Goal: Task Accomplishment & Management: Complete application form

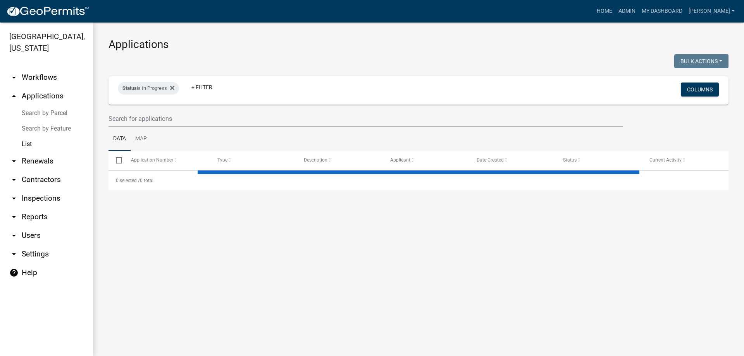
select select "3: 100"
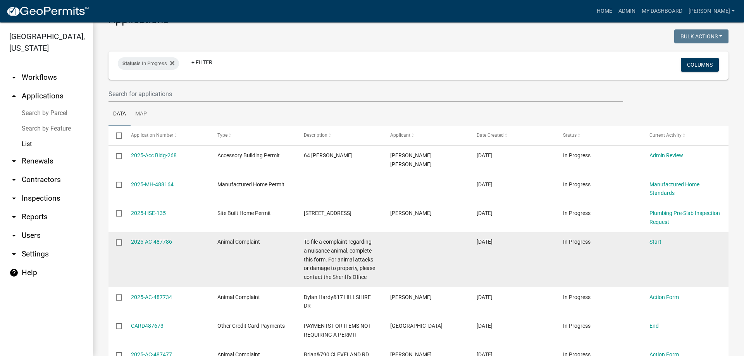
scroll to position [39, 0]
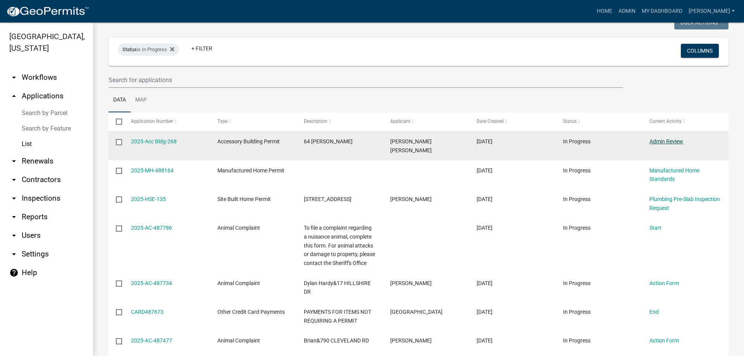
click at [658, 143] on link "Admin Review" at bounding box center [666, 141] width 34 height 6
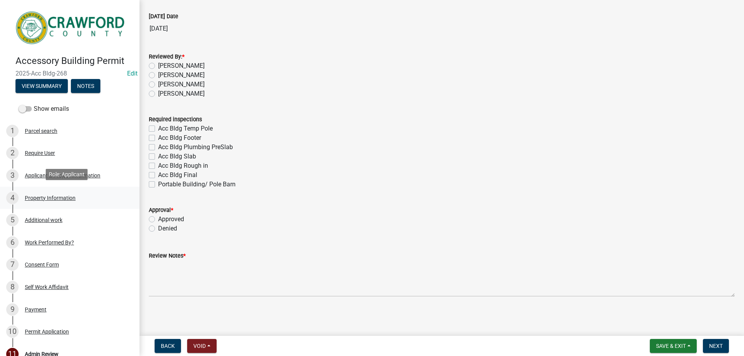
scroll to position [43, 0]
click at [74, 131] on div "1 Parcel search" at bounding box center [66, 131] width 121 height 12
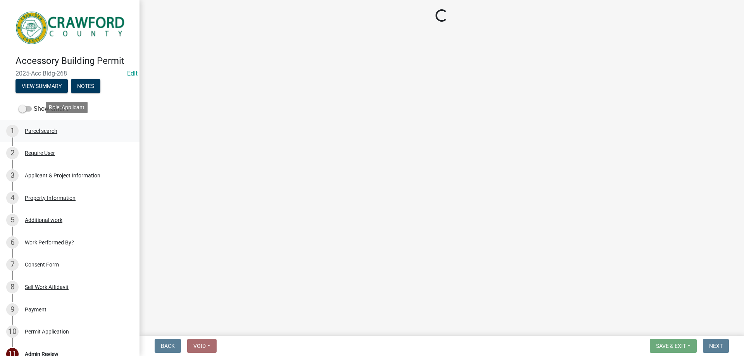
scroll to position [0, 0]
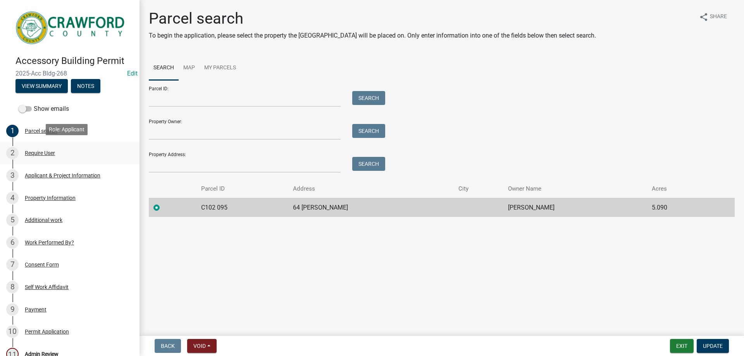
click at [76, 147] on div "2 Require User" at bounding box center [66, 153] width 121 height 12
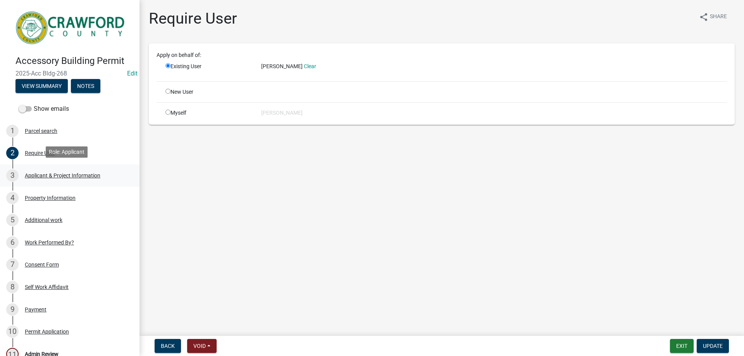
click at [81, 173] on div "Applicant & Project Information" at bounding box center [63, 175] width 76 height 5
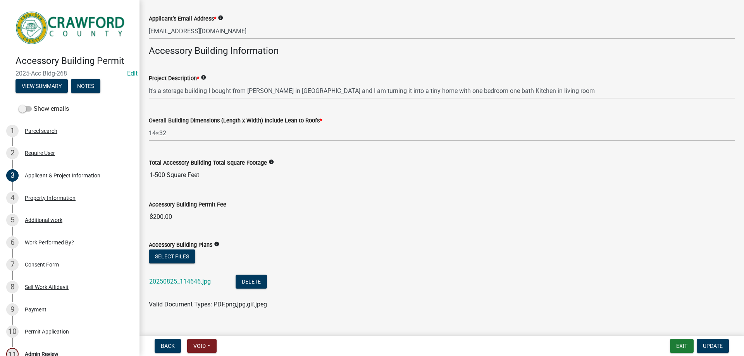
scroll to position [229, 0]
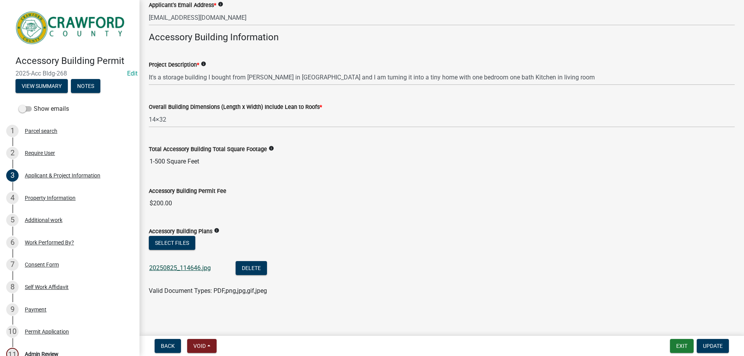
click at [179, 267] on link "20250825_114646.jpg" at bounding box center [180, 267] width 62 height 7
click at [89, 205] on link "4 Property Information" at bounding box center [70, 198] width 140 height 22
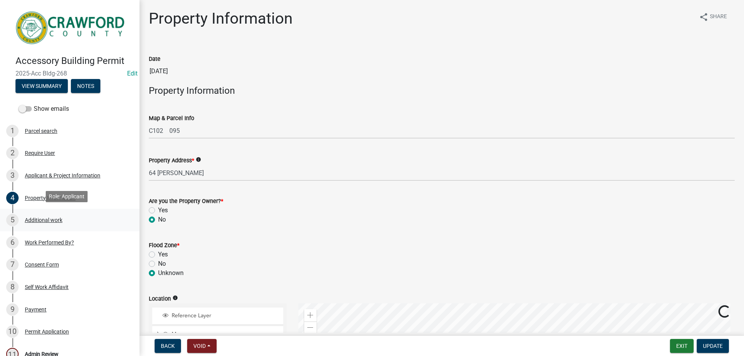
click at [80, 217] on div "5 Additional work" at bounding box center [66, 220] width 121 height 12
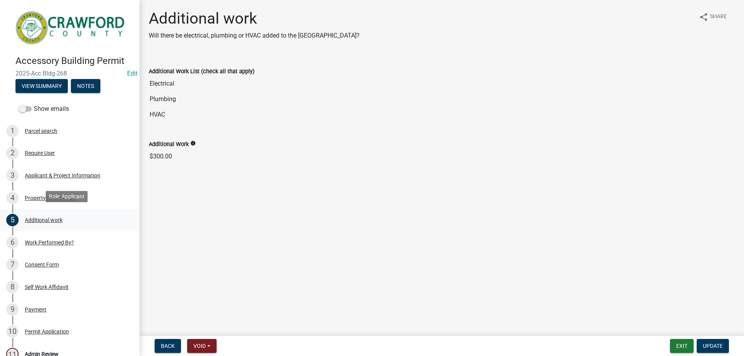
click at [84, 228] on link "5 Additional work" at bounding box center [70, 220] width 140 height 22
click at [81, 236] on div "6 Work Performed By?" at bounding box center [66, 242] width 121 height 12
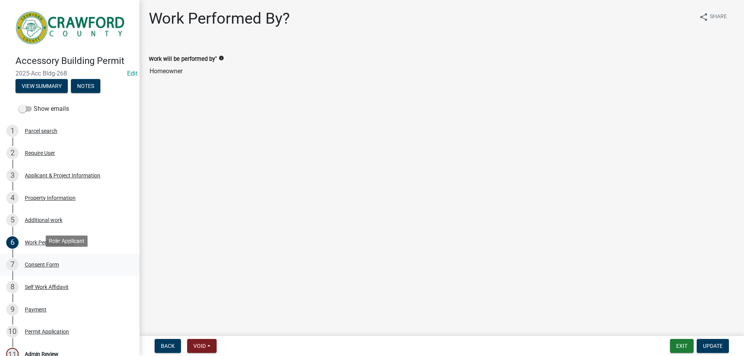
click at [74, 261] on div "7 Consent Form" at bounding box center [66, 264] width 121 height 12
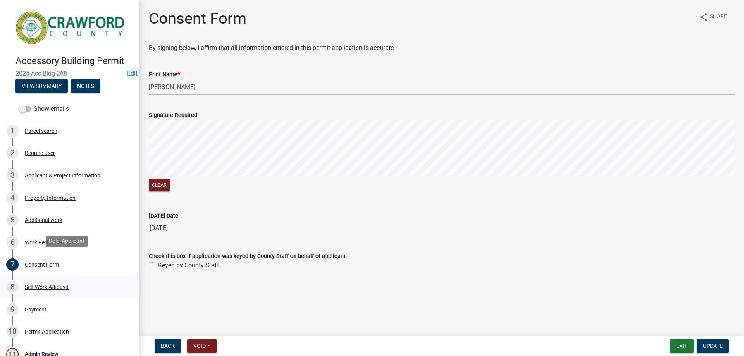
drag, startPoint x: 106, startPoint y: 270, endPoint x: 105, endPoint y: 276, distance: 5.1
click at [106, 274] on link "7 Consent Form" at bounding box center [70, 265] width 140 height 22
click at [105, 277] on link "8 Self Work Affidavit" at bounding box center [70, 287] width 140 height 22
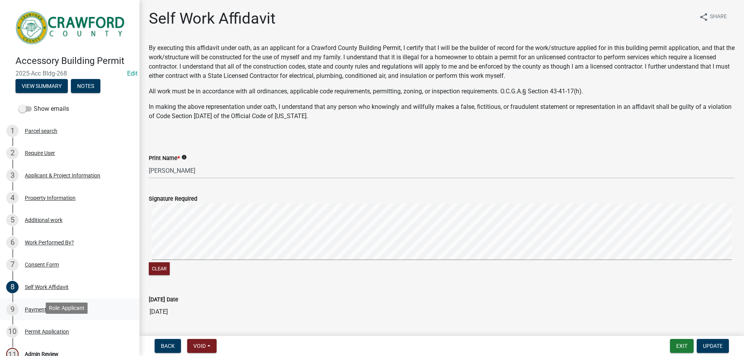
click at [39, 318] on link "9 Payment" at bounding box center [70, 309] width 140 height 22
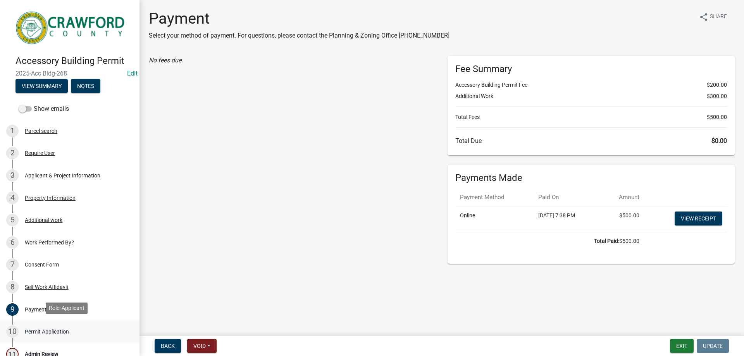
click at [37, 329] on div "Permit Application" at bounding box center [47, 331] width 44 height 5
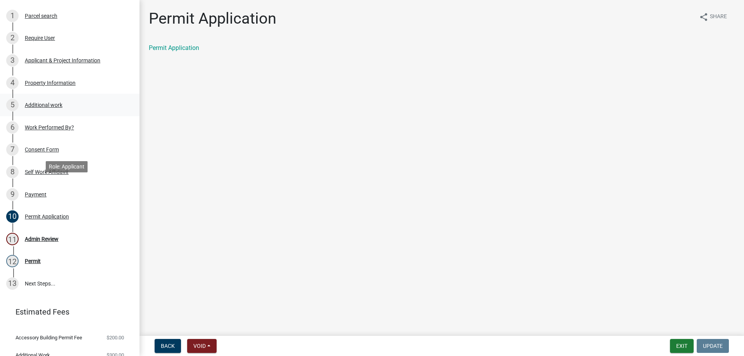
scroll to position [116, 0]
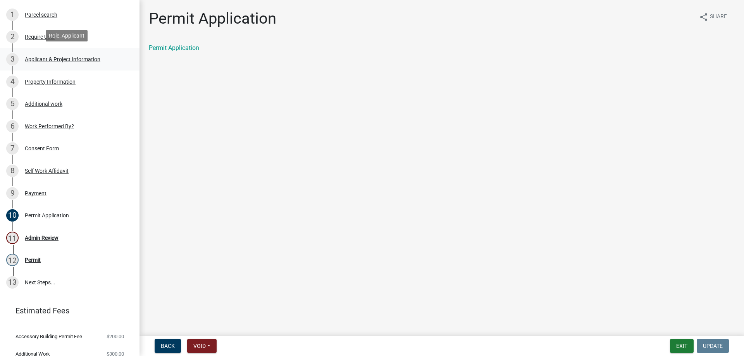
click at [57, 59] on div "Applicant & Project Information" at bounding box center [63, 59] width 76 height 5
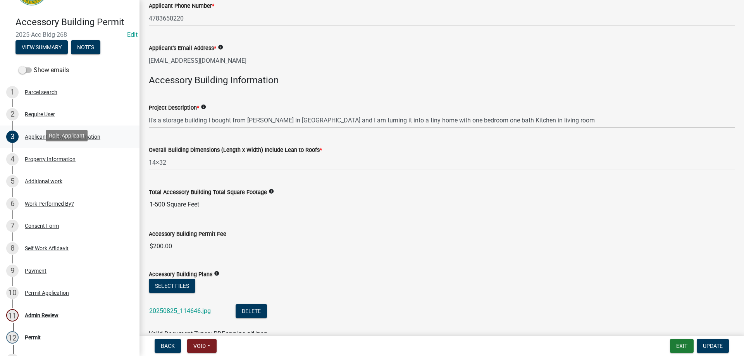
scroll to position [152, 0]
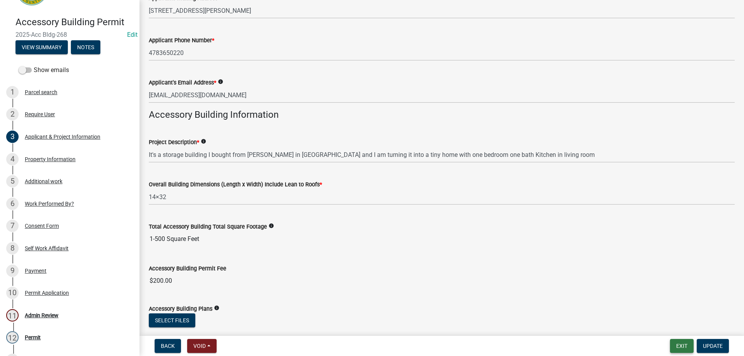
click at [682, 349] on button "Exit" at bounding box center [682, 346] width 24 height 14
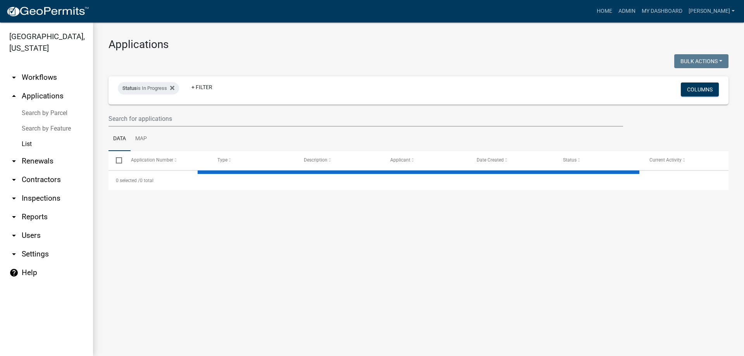
select select "3: 100"
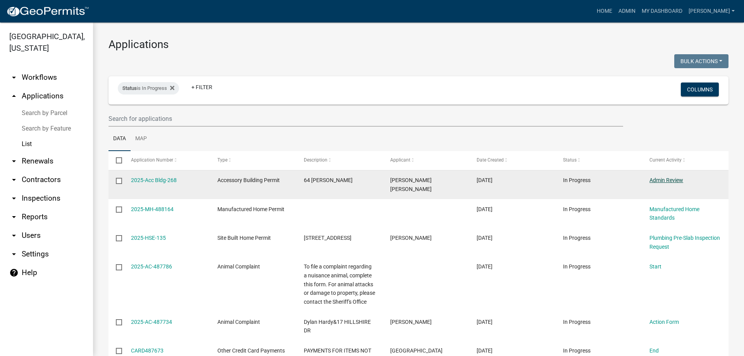
click at [678, 177] on link "Admin Review" at bounding box center [666, 180] width 34 height 6
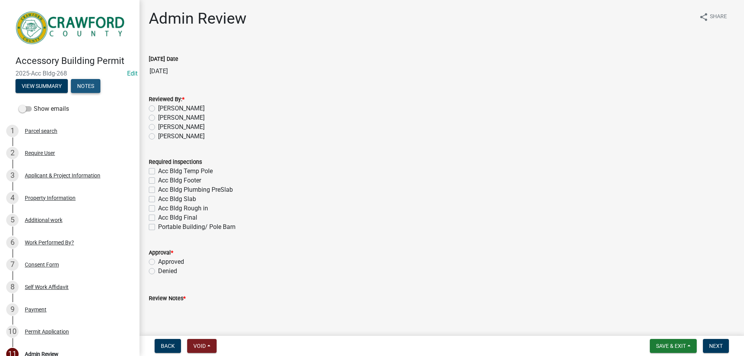
click at [100, 79] on button "Notes" at bounding box center [85, 86] width 29 height 14
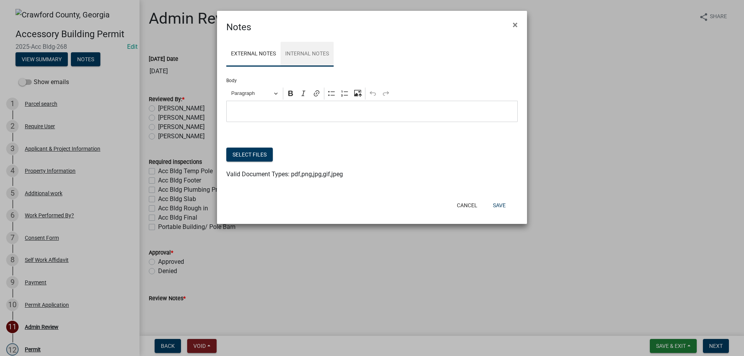
click at [302, 57] on link "Internal Notes" at bounding box center [307, 54] width 53 height 25
click at [274, 115] on p "Editor editing area: main. Press Alt+0 for help." at bounding box center [372, 111] width 283 height 9
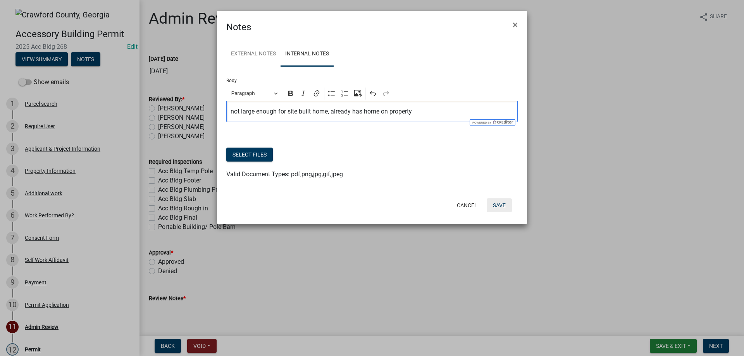
click at [502, 207] on button "Save" at bounding box center [499, 205] width 25 height 14
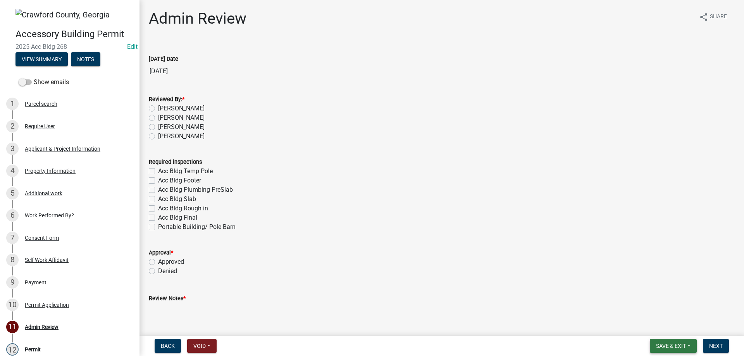
click at [673, 344] on span "Save & Exit" at bounding box center [671, 346] width 30 height 6
click at [666, 329] on button "Save & Exit" at bounding box center [666, 326] width 62 height 19
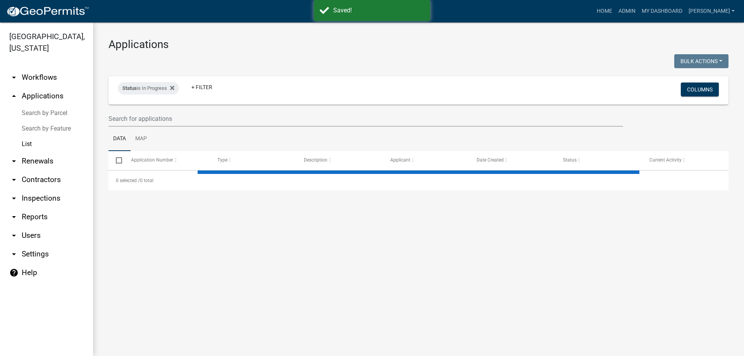
select select "3: 100"
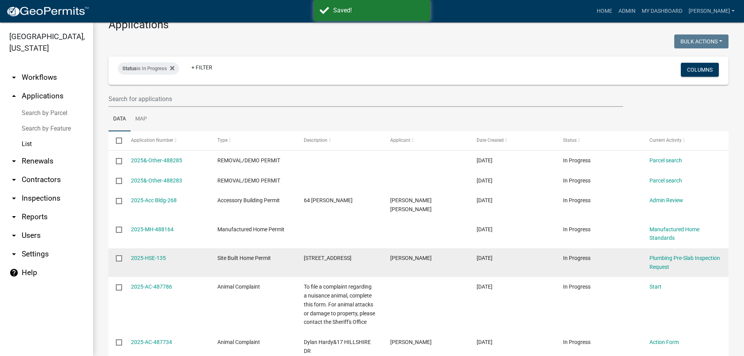
scroll to position [39, 0]
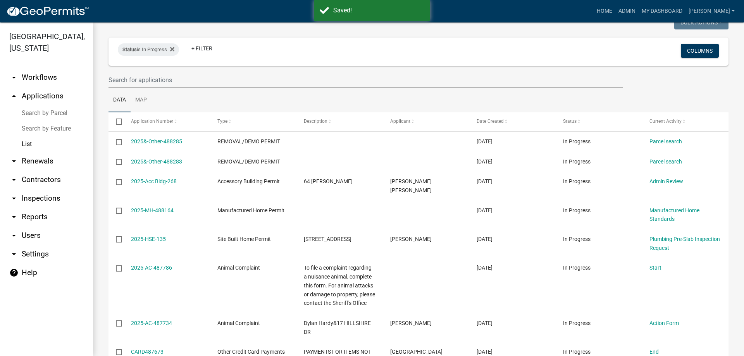
click at [53, 98] on link "arrow_drop_up Applications" at bounding box center [46, 96] width 93 height 19
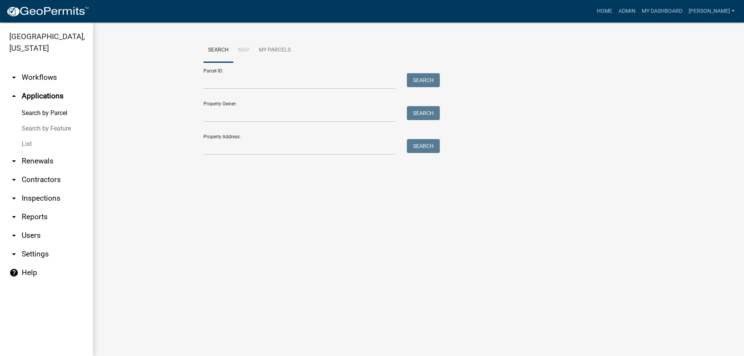
click at [27, 151] on link "List" at bounding box center [46, 144] width 93 height 16
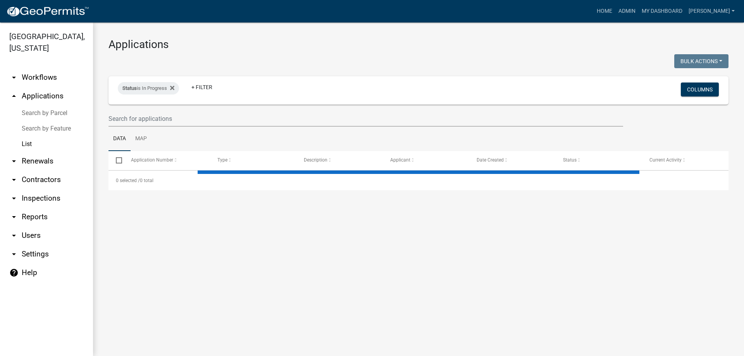
select select "3: 100"
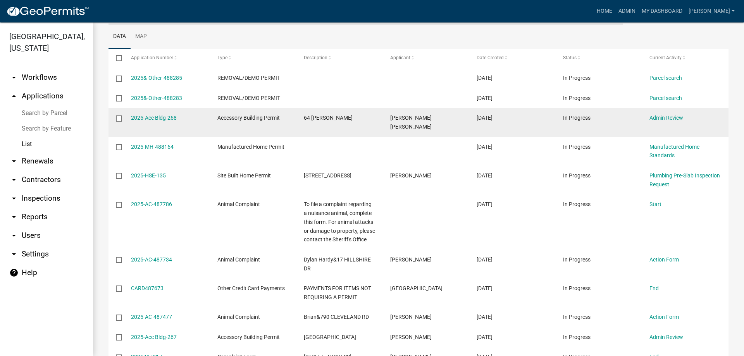
scroll to position [116, 0]
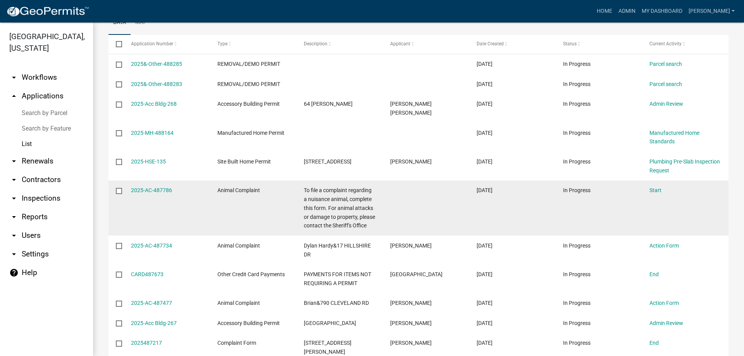
click at [120, 188] on input "checkbox" at bounding box center [118, 190] width 5 height 5
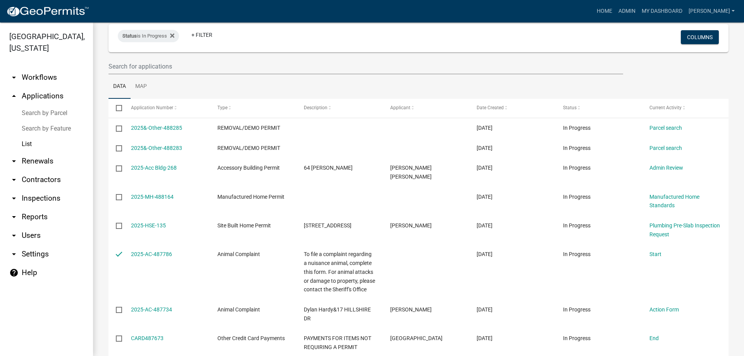
scroll to position [39, 0]
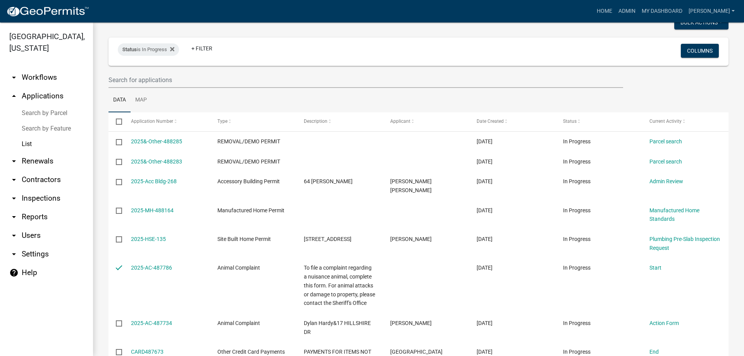
click at [696, 21] on nav "Toggle drawer menu more_horiz Home Admin My Dashboard [PERSON_NAME] Admin Accou…" at bounding box center [372, 11] width 744 height 22
click at [695, 24] on button "Bulk Actions" at bounding box center [701, 23] width 54 height 14
click at [670, 46] on button "Void" at bounding box center [698, 42] width 62 height 19
checkbox input "false"
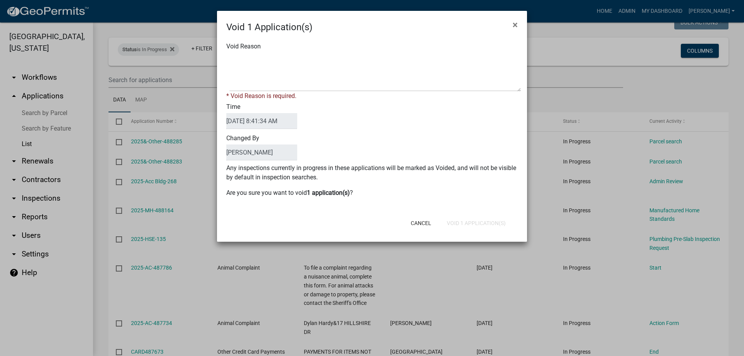
drag, startPoint x: 363, startPoint y: 92, endPoint x: 361, endPoint y: 85, distance: 7.0
click at [363, 91] on div "* Void Reason is required." at bounding box center [371, 95] width 291 height 9
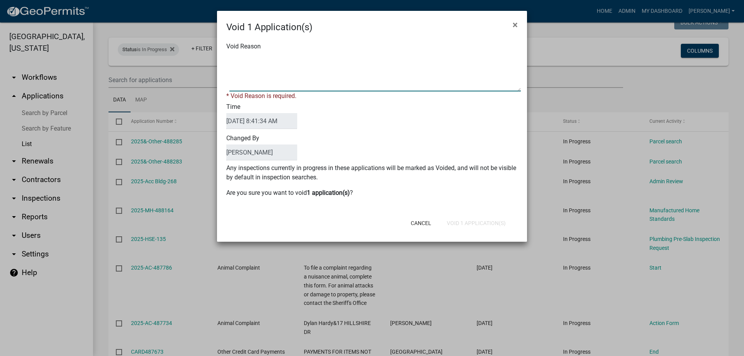
click at [359, 79] on textarea "Void Reason" at bounding box center [374, 72] width 291 height 39
type textarea "lk"
click at [477, 226] on div "Void 1 Application(s) × Void Reason * Void Reason is required. Time [DATE] 8:41…" at bounding box center [372, 126] width 310 height 231
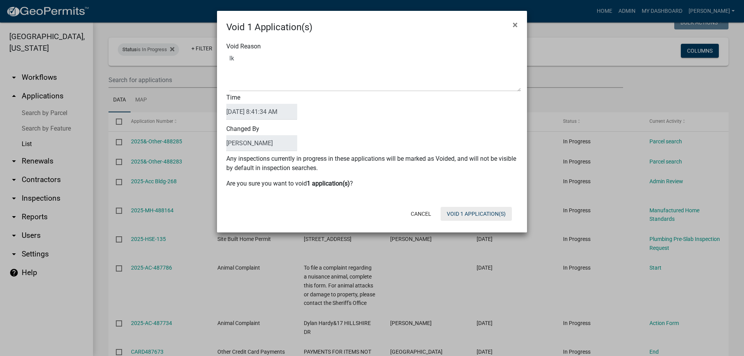
click at [477, 219] on button "Void 1 Application(s)" at bounding box center [476, 214] width 71 height 14
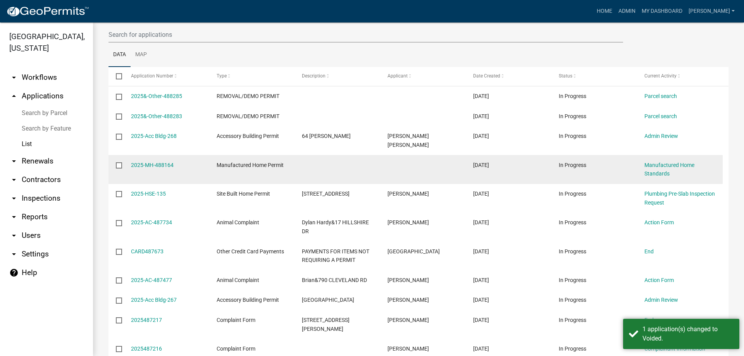
scroll to position [155, 0]
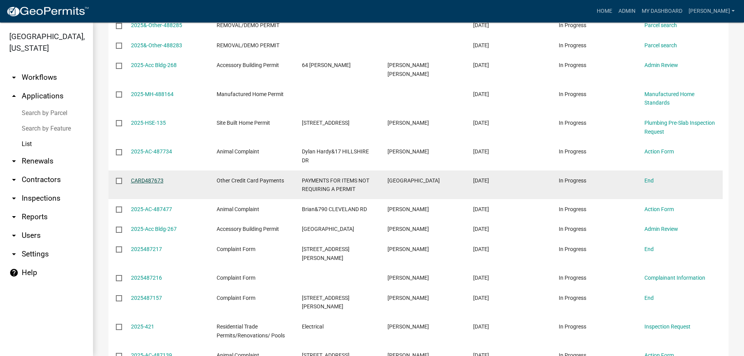
click at [157, 177] on link "CARD487673" at bounding box center [147, 180] width 33 height 6
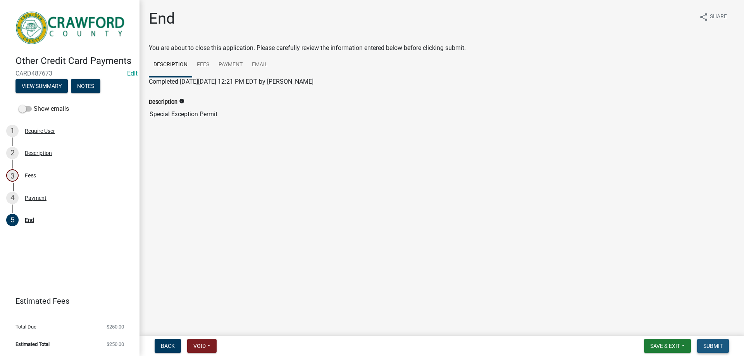
click at [706, 346] on span "Submit" at bounding box center [712, 346] width 19 height 6
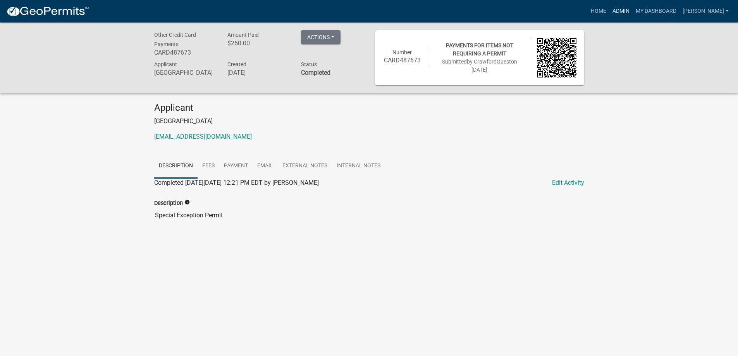
click at [633, 16] on link "Admin" at bounding box center [621, 11] width 23 height 15
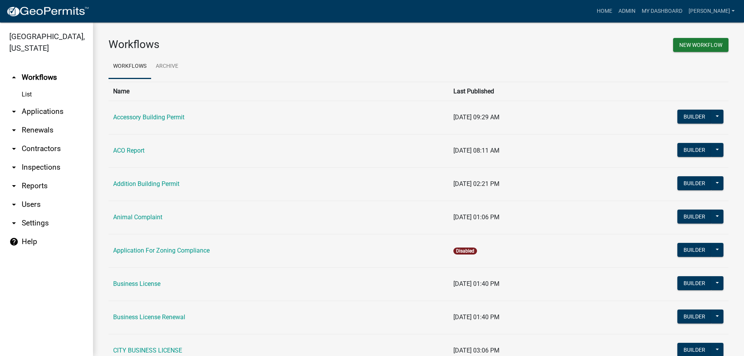
click at [36, 118] on link "arrow_drop_down Applications" at bounding box center [46, 111] width 93 height 19
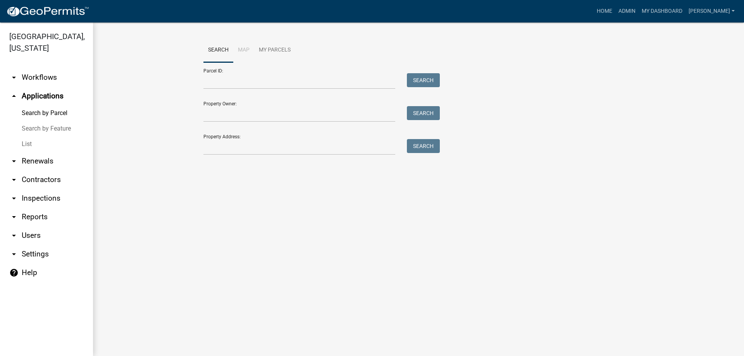
click at [52, 153] on link "arrow_drop_down Renewals" at bounding box center [46, 161] width 93 height 19
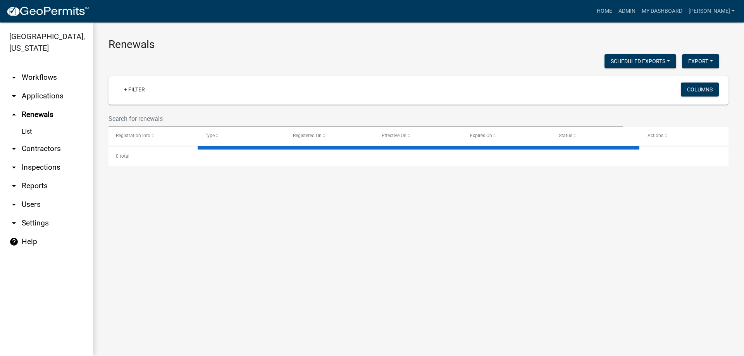
click at [41, 134] on link "List" at bounding box center [46, 132] width 93 height 16
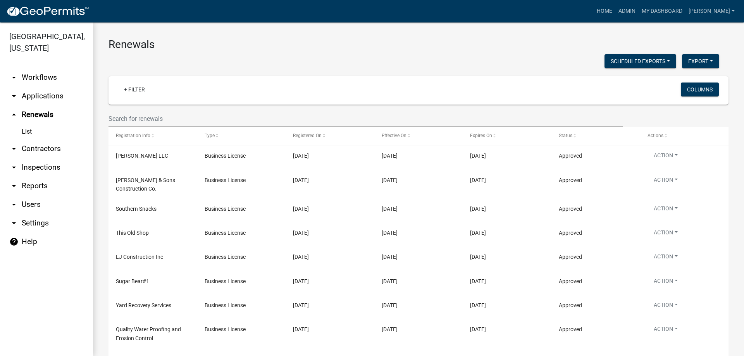
click at [33, 101] on link "arrow_drop_down Applications" at bounding box center [46, 96] width 93 height 19
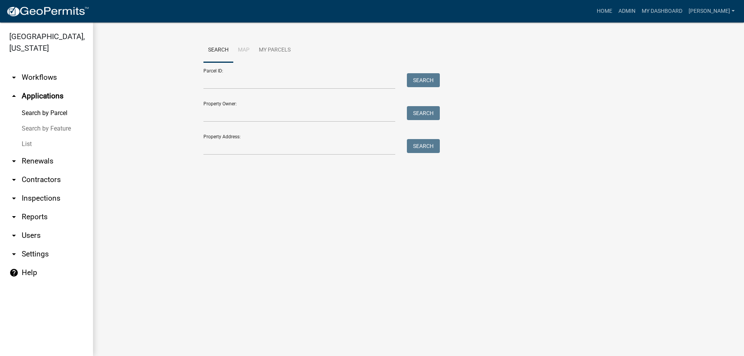
click at [42, 143] on link "List" at bounding box center [46, 144] width 93 height 16
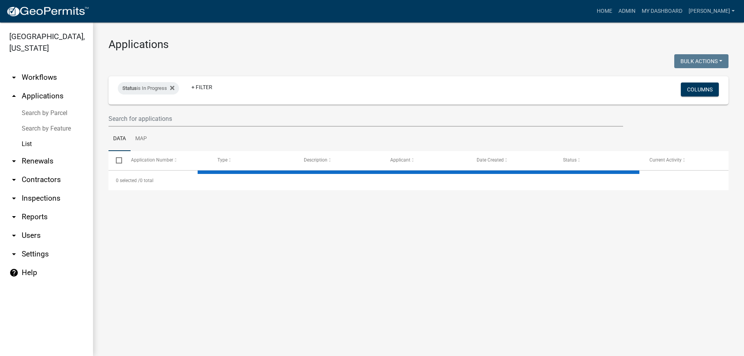
select select "3: 100"
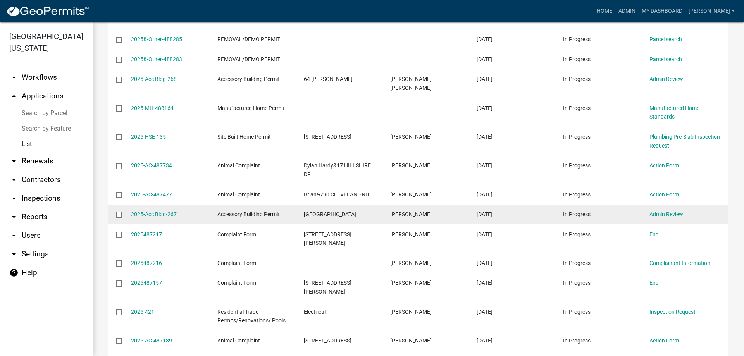
scroll to position [155, 0]
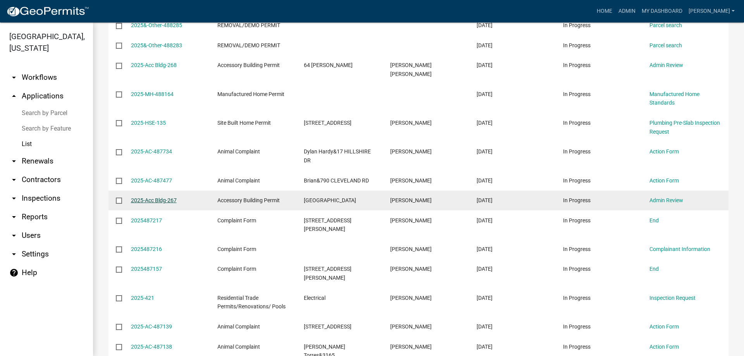
click at [172, 197] on link "2025-Acc Bldg-267" at bounding box center [154, 200] width 46 height 6
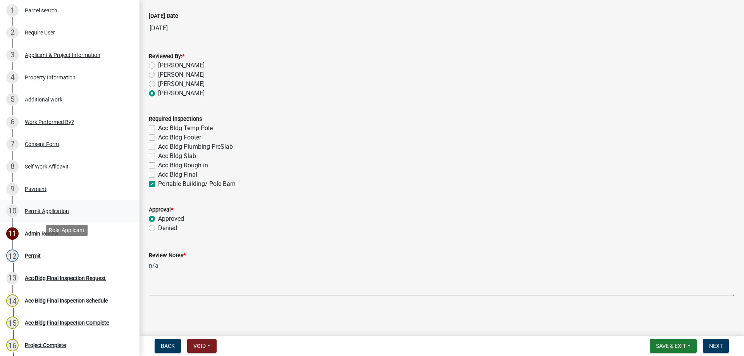
scroll to position [78, 0]
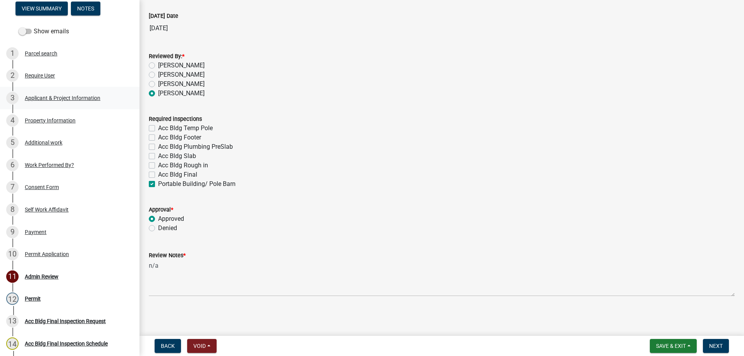
click at [60, 87] on link "3 Applicant & Project Information" at bounding box center [70, 98] width 140 height 22
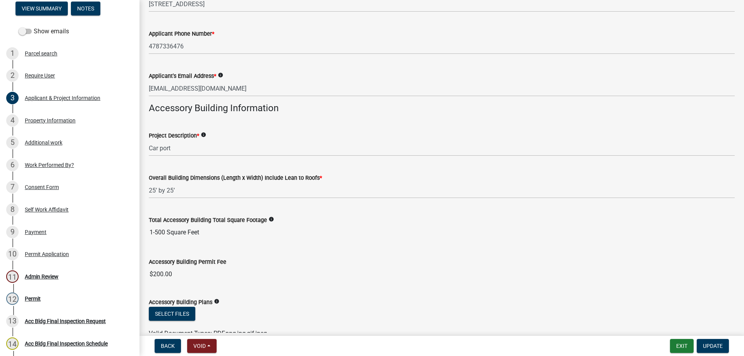
scroll to position [201, 0]
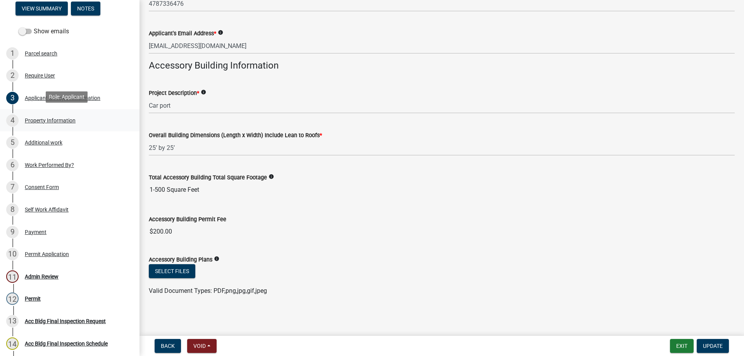
click at [34, 118] on div "Property Information" at bounding box center [50, 120] width 51 height 5
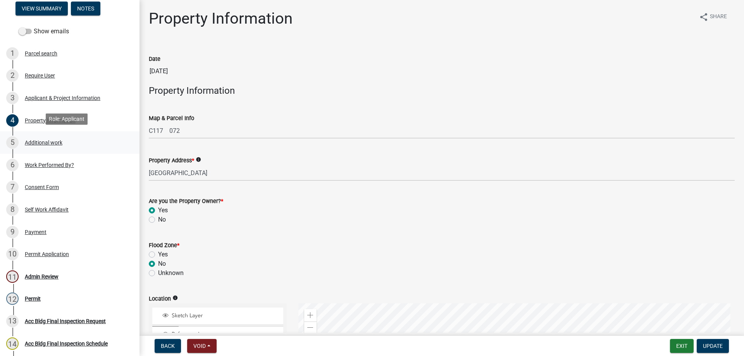
click at [61, 141] on div "Additional work" at bounding box center [44, 142] width 38 height 5
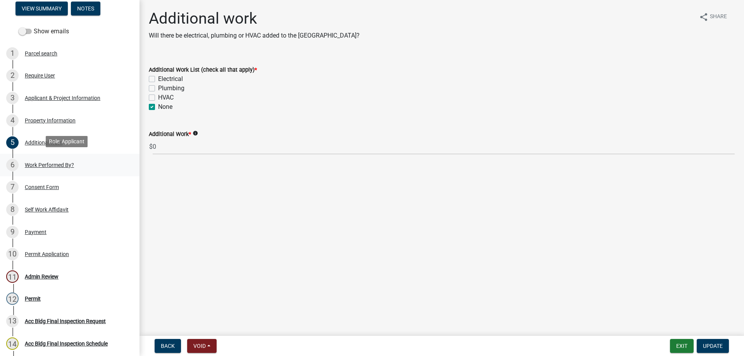
click at [69, 167] on div "6 Work Performed By?" at bounding box center [66, 165] width 121 height 12
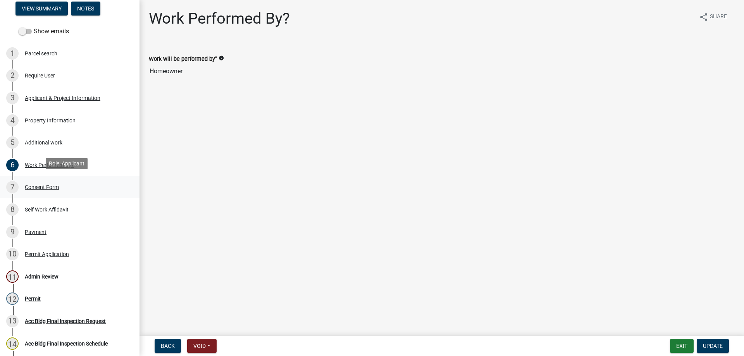
click at [49, 184] on div "Consent Form" at bounding box center [42, 186] width 34 height 5
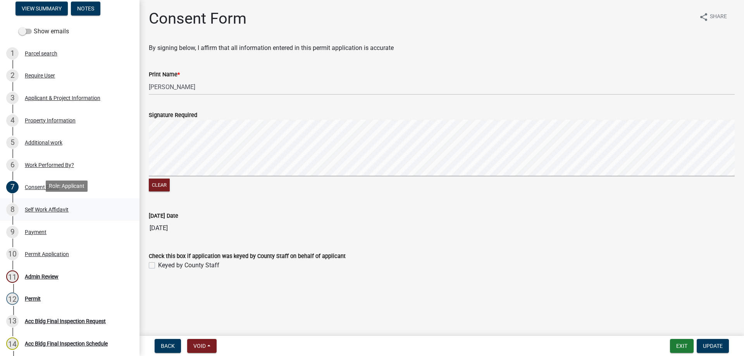
click at [51, 213] on div "8 Self Work Affidavit" at bounding box center [66, 209] width 121 height 12
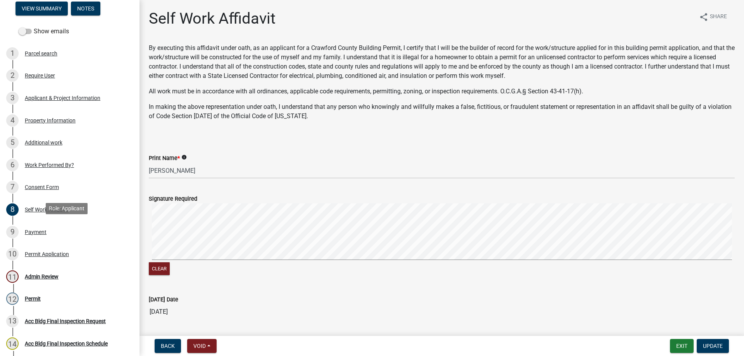
click at [47, 232] on div "9 Payment" at bounding box center [66, 232] width 121 height 12
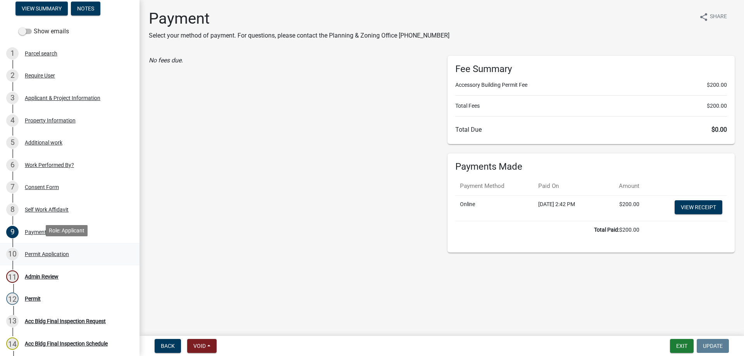
click at [52, 253] on div "Permit Application" at bounding box center [47, 253] width 44 height 5
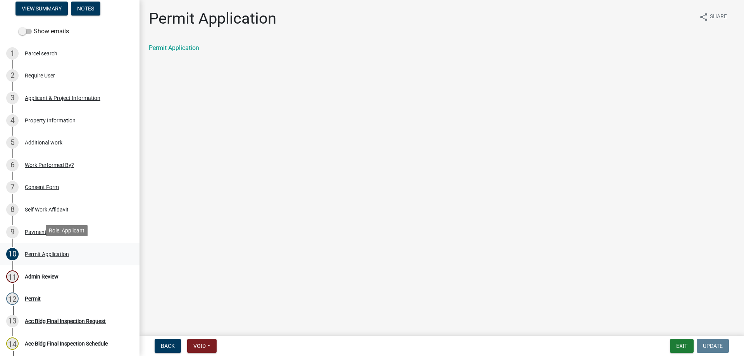
click at [61, 255] on div "Permit Application" at bounding box center [47, 253] width 44 height 5
click at [19, 281] on div "11 Admin Review" at bounding box center [66, 276] width 121 height 12
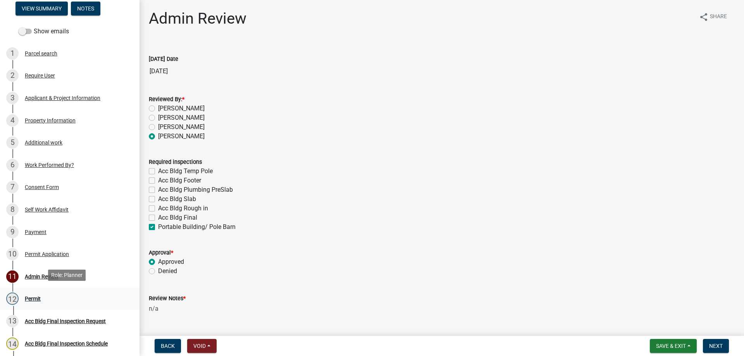
click at [46, 295] on div "12 Permit" at bounding box center [66, 299] width 121 height 12
click at [61, 321] on div "Acc Bldg Final Inspection Request" at bounding box center [65, 321] width 81 height 5
click at [709, 345] on button "Next" at bounding box center [716, 346] width 26 height 14
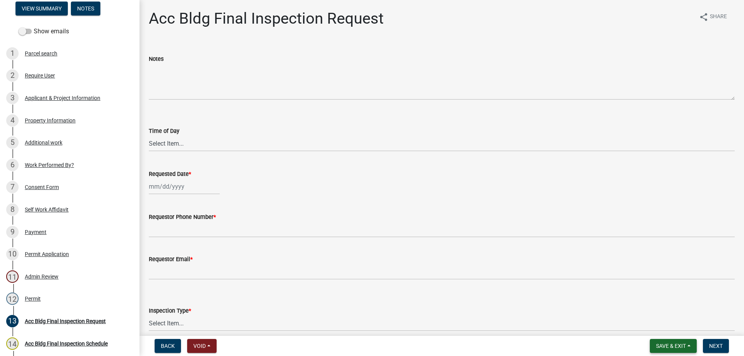
click at [666, 347] on span "Save & Exit" at bounding box center [671, 346] width 30 height 6
click at [664, 334] on button "Save & Exit" at bounding box center [666, 326] width 62 height 19
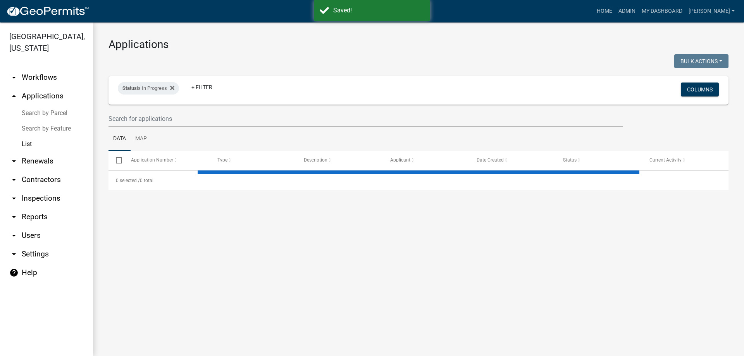
select select "3: 100"
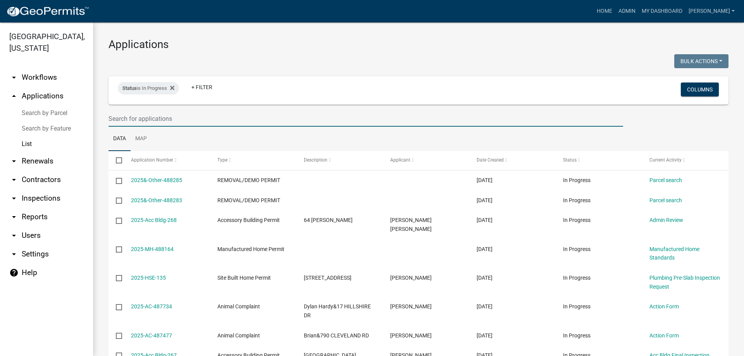
click at [215, 119] on input "text" at bounding box center [366, 119] width 515 height 16
type input "606"
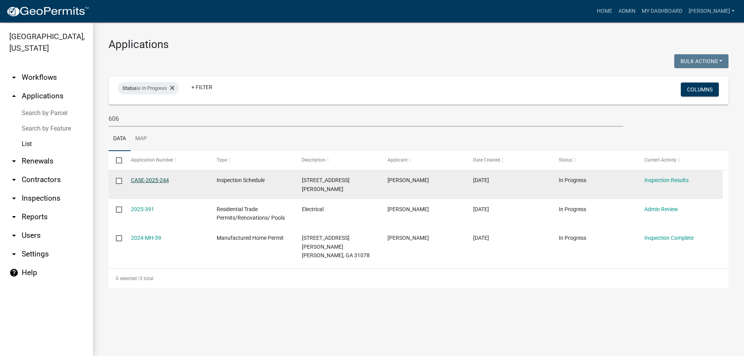
click at [147, 178] on link "CASE-2025-244" at bounding box center [150, 180] width 38 height 6
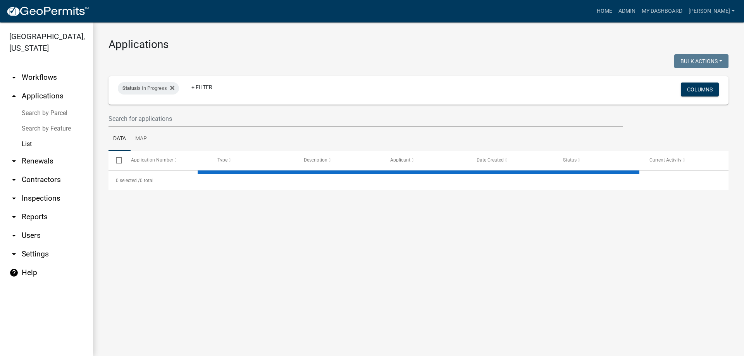
select select "3: 100"
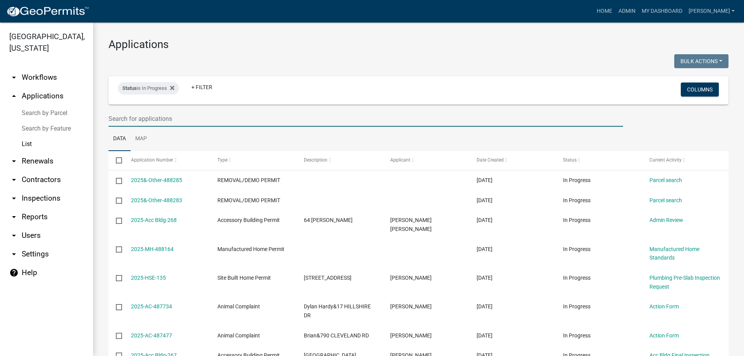
click at [155, 123] on input "text" at bounding box center [366, 119] width 515 height 16
type input "606"
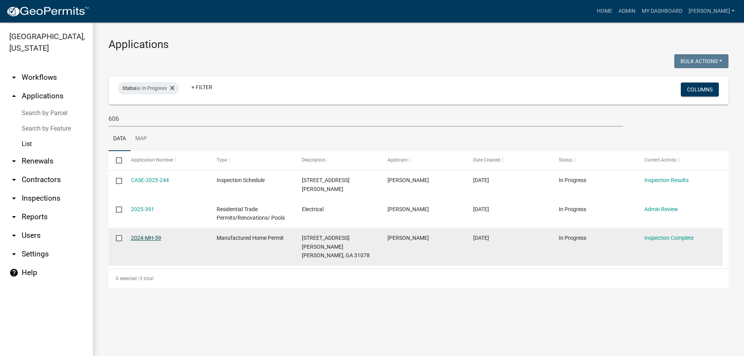
click at [155, 235] on link "2024-MH-59" at bounding box center [146, 238] width 30 height 6
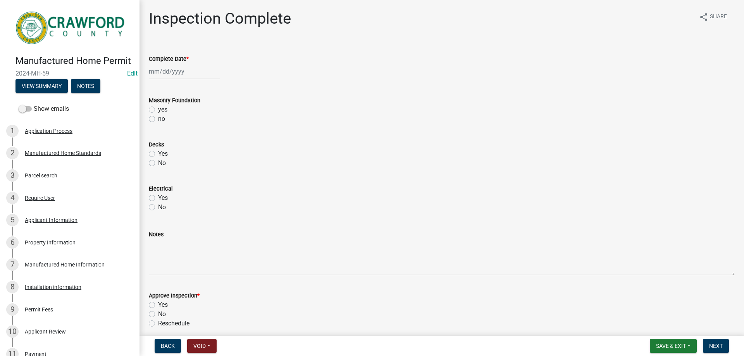
click at [251, 107] on div "yes" at bounding box center [442, 109] width 586 height 9
click at [180, 76] on div at bounding box center [184, 72] width 71 height 16
select select "10"
select select "2025"
click at [158, 127] on div "6" at bounding box center [156, 125] width 12 height 12
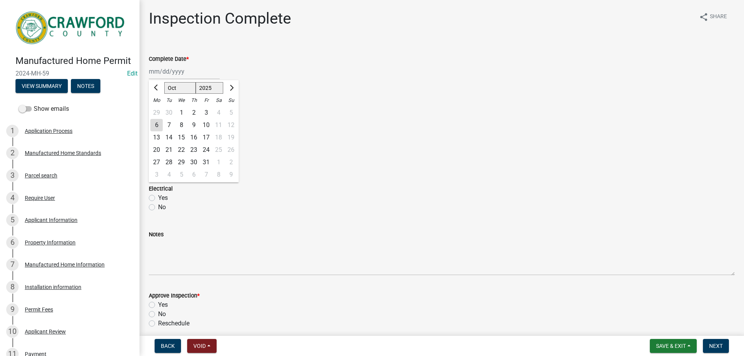
type input "[DATE]"
drag, startPoint x: 153, startPoint y: 111, endPoint x: 151, endPoint y: 115, distance: 5.2
click at [158, 111] on label "yes" at bounding box center [162, 109] width 9 height 9
click at [158, 110] on input "yes" at bounding box center [160, 107] width 5 height 5
radio input "true"
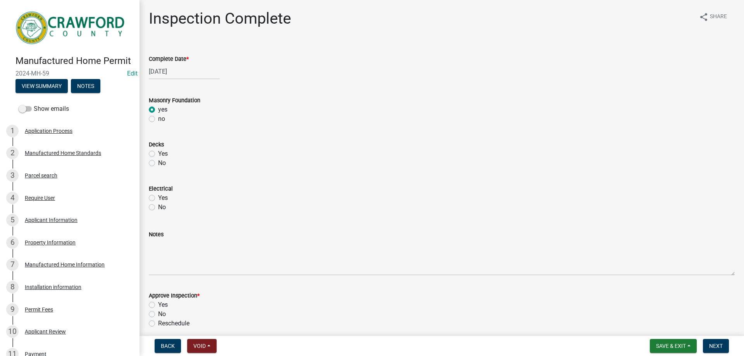
drag, startPoint x: 153, startPoint y: 155, endPoint x: 163, endPoint y: 211, distance: 57.0
click at [158, 155] on label "Yes" at bounding box center [163, 153] width 10 height 9
click at [158, 154] on input "Yes" at bounding box center [160, 151] width 5 height 5
radio input "true"
click at [158, 197] on label "Yes" at bounding box center [163, 197] width 10 height 9
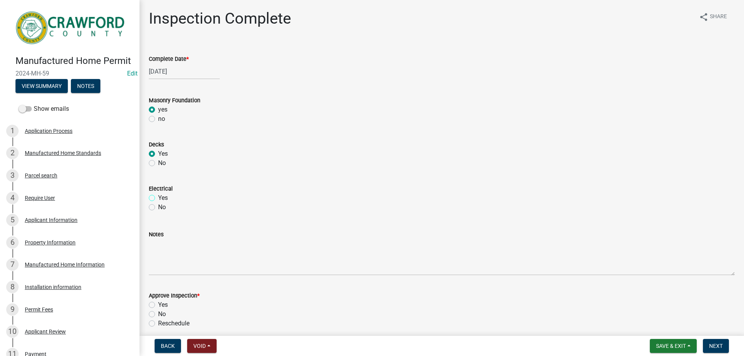
click at [158, 197] on input "Yes" at bounding box center [160, 195] width 5 height 5
radio input "true"
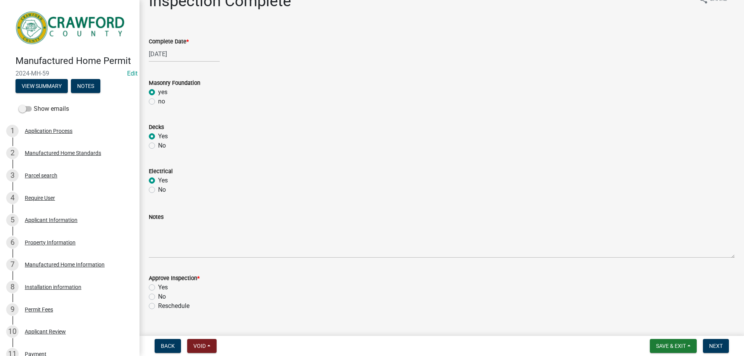
scroll to position [33, 0]
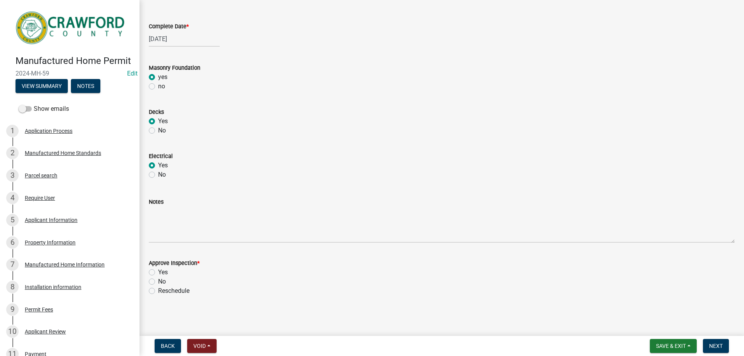
click at [158, 269] on label "Yes" at bounding box center [163, 272] width 10 height 9
click at [158, 269] on input "Yes" at bounding box center [160, 270] width 5 height 5
radio input "true"
click at [728, 344] on button "Next" at bounding box center [716, 346] width 26 height 14
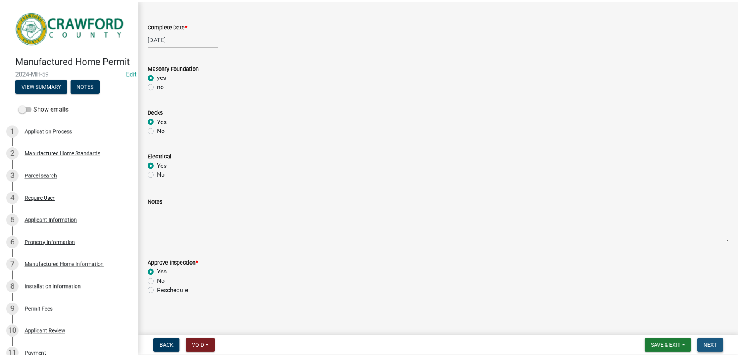
scroll to position [0, 0]
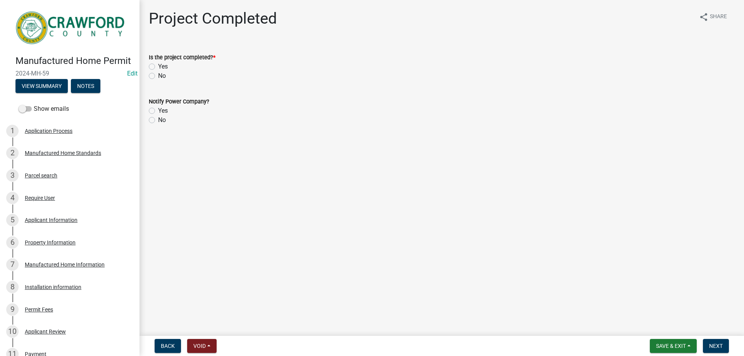
click at [158, 68] on label "Yes" at bounding box center [163, 66] width 10 height 9
click at [158, 67] on input "Yes" at bounding box center [160, 64] width 5 height 5
radio input "true"
click at [158, 110] on label "Yes" at bounding box center [163, 110] width 10 height 9
click at [158, 110] on input "Yes" at bounding box center [160, 108] width 5 height 5
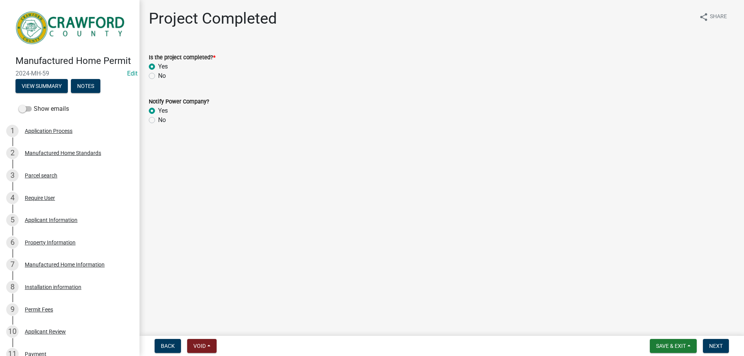
radio input "true"
click at [730, 356] on nav "Back Void Withdraw Lock Expire Void Save & Exit Save Save & Exit Next" at bounding box center [442, 346] width 605 height 20
click at [724, 351] on button "Next" at bounding box center [716, 346] width 26 height 14
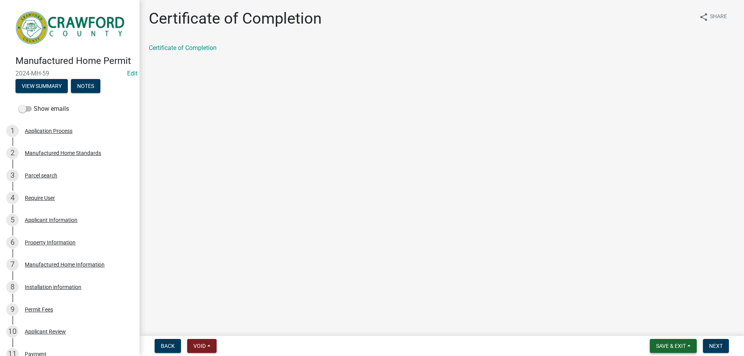
click at [672, 348] on span "Save & Exit" at bounding box center [671, 346] width 30 height 6
click at [663, 327] on button "Save & Exit" at bounding box center [666, 326] width 62 height 19
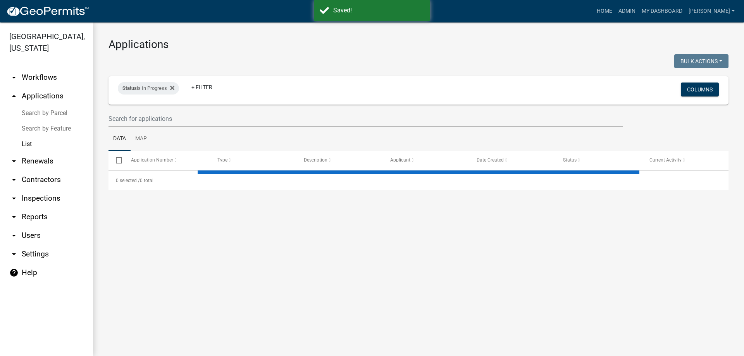
select select "3: 100"
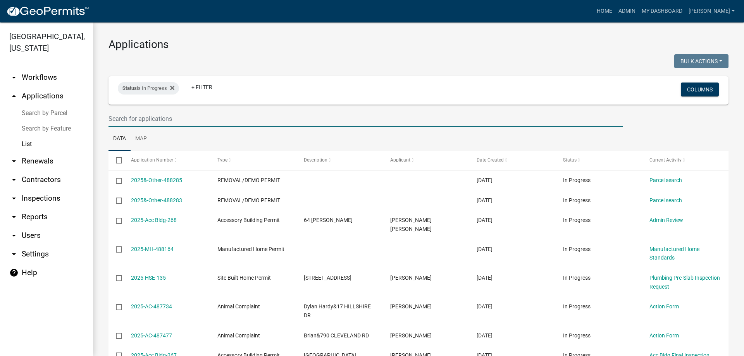
click at [178, 120] on input "text" at bounding box center [366, 119] width 515 height 16
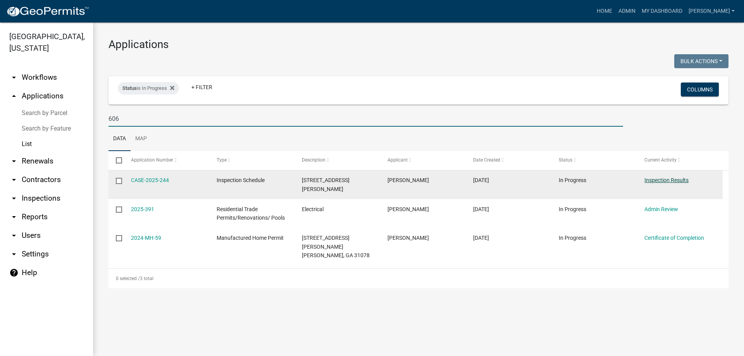
type input "606"
click at [666, 180] on link "Inspection Results" at bounding box center [666, 180] width 44 height 6
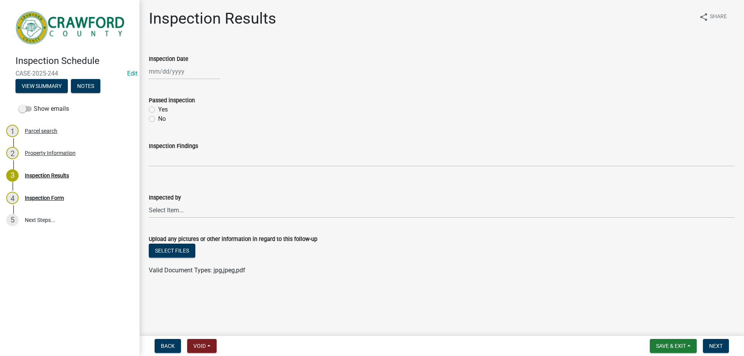
click at [176, 103] on label "Passed inspection" at bounding box center [172, 100] width 46 height 5
click at [168, 108] on div "Yes" at bounding box center [442, 109] width 586 height 9
click at [165, 111] on label "Yes" at bounding box center [163, 109] width 10 height 9
click at [163, 110] on input "Yes" at bounding box center [160, 107] width 5 height 5
radio input "true"
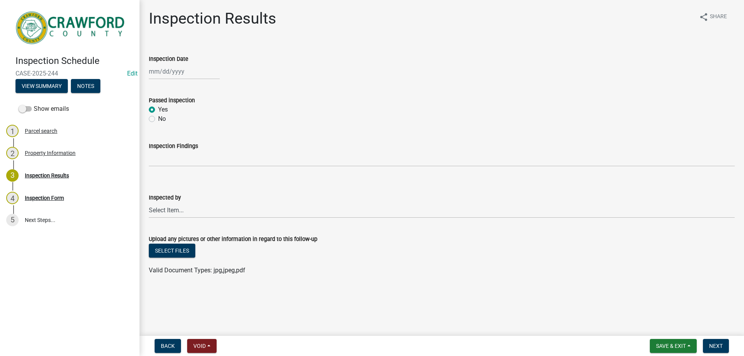
click at [165, 75] on div at bounding box center [184, 72] width 71 height 16
select select "10"
select select "2025"
drag, startPoint x: 282, startPoint y: 53, endPoint x: 274, endPoint y: 65, distance: 14.7
click at [282, 54] on div "Inspection Date [PERSON_NAME] Apr May Jun [DATE] Aug Sep Oct Nov [DATE] 1526 15…" at bounding box center [442, 61] width 586 height 36
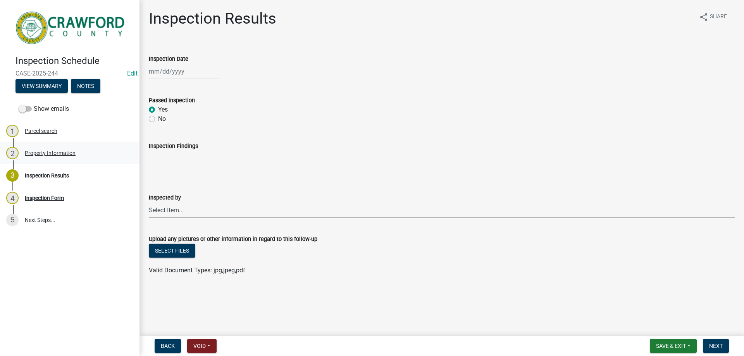
click at [50, 158] on div "2 Property Information" at bounding box center [66, 153] width 121 height 12
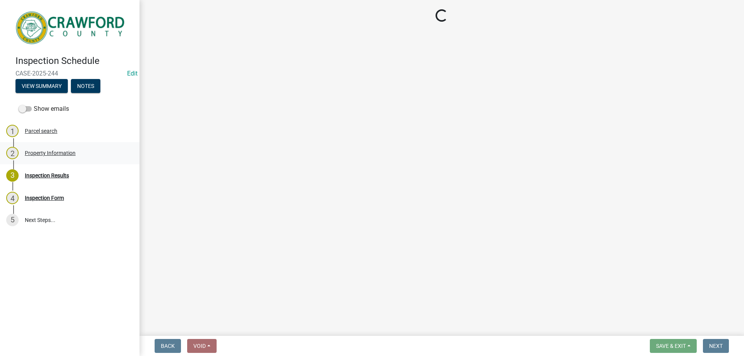
select select "1d0a2158-052f-40b6-82a2-dba1764a9e57"
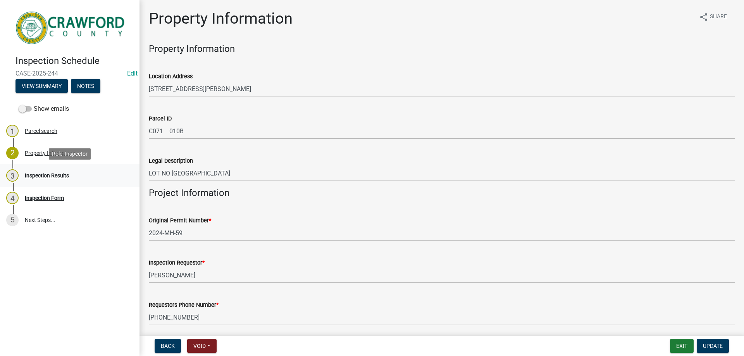
click at [56, 176] on div "Inspection Results" at bounding box center [47, 175] width 44 height 5
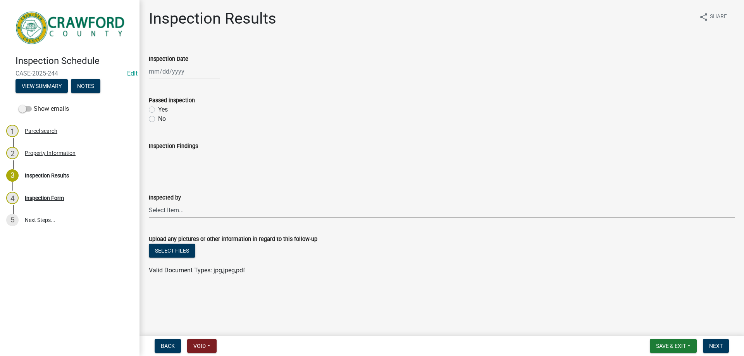
click at [363, 91] on form "Passed inspection Yes No" at bounding box center [442, 104] width 586 height 37
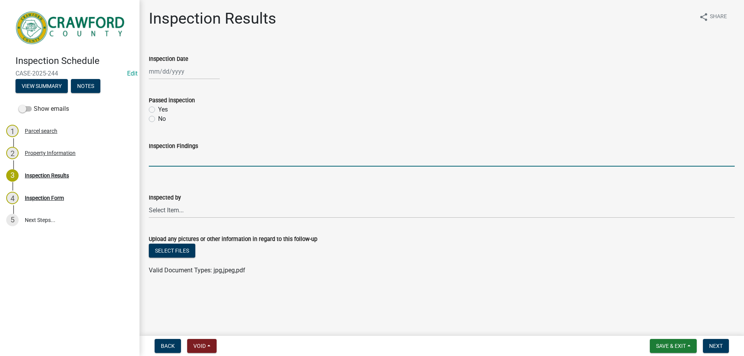
click at [272, 163] on input "Inspection Findings" at bounding box center [442, 159] width 586 height 16
click at [164, 65] on div at bounding box center [184, 72] width 71 height 16
select select "10"
select select "2025"
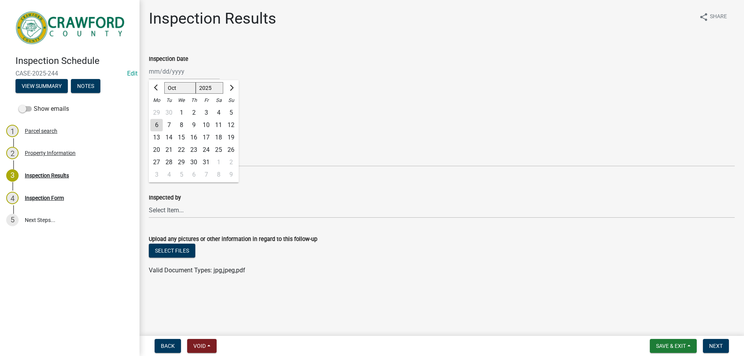
click at [157, 122] on div "6" at bounding box center [156, 125] width 12 height 12
type input "[DATE]"
click at [158, 109] on label "Yes" at bounding box center [163, 109] width 10 height 9
click at [158, 109] on input "Yes" at bounding box center [160, 107] width 5 height 5
radio input "true"
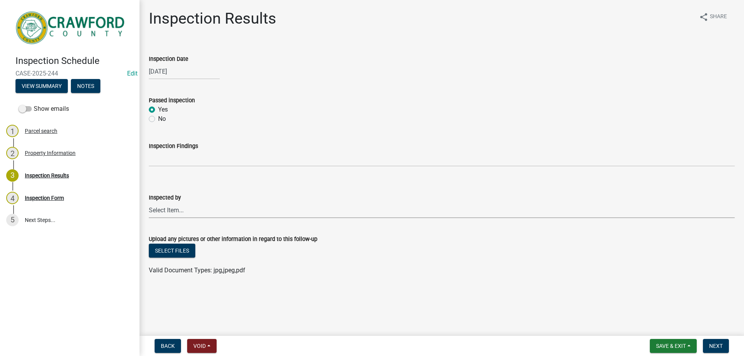
click at [181, 212] on select "Select Item... [PERSON_NAME] [PERSON_NAME] [PERSON_NAME] [PERSON_NAME]" at bounding box center [442, 210] width 586 height 16
click at [149, 202] on select "Select Item... [PERSON_NAME] [PERSON_NAME] [PERSON_NAME] [PERSON_NAME]" at bounding box center [442, 210] width 586 height 16
select select "1d0a2158-052f-40b6-82a2-dba1764a9e57"
click at [711, 337] on nav "Back Void Withdraw Lock Expire Void Save & Exit Save Save & Exit Next" at bounding box center [442, 346] width 605 height 20
click at [716, 346] on span "Next" at bounding box center [716, 346] width 14 height 6
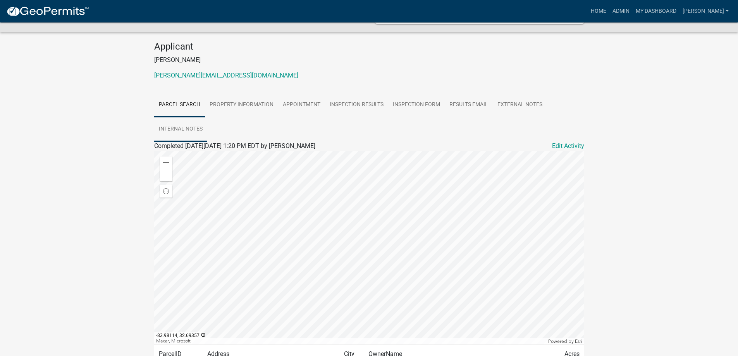
scroll to position [49, 0]
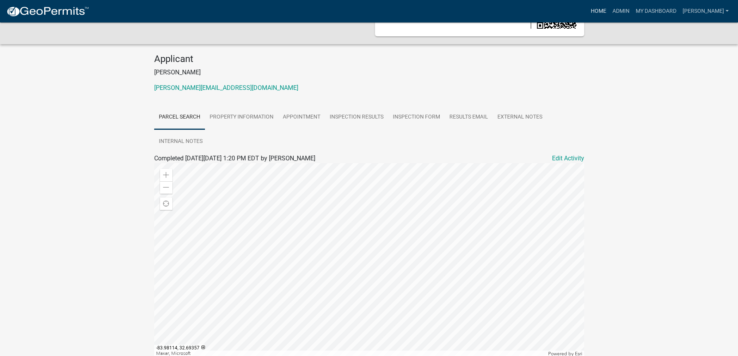
click at [610, 12] on link "Home" at bounding box center [599, 11] width 22 height 15
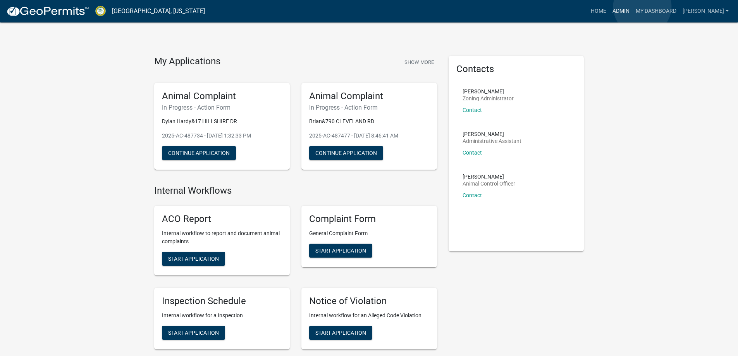
drag, startPoint x: 642, startPoint y: 7, endPoint x: 636, endPoint y: 12, distance: 8.8
click at [633, 7] on link "Admin" at bounding box center [621, 11] width 23 height 15
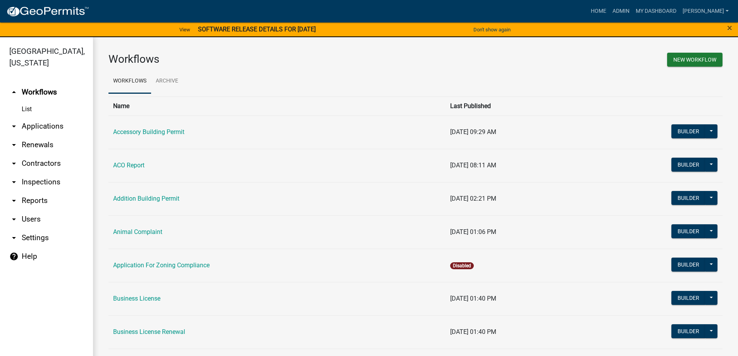
click at [61, 126] on link "arrow_drop_down Applications" at bounding box center [46, 126] width 93 height 19
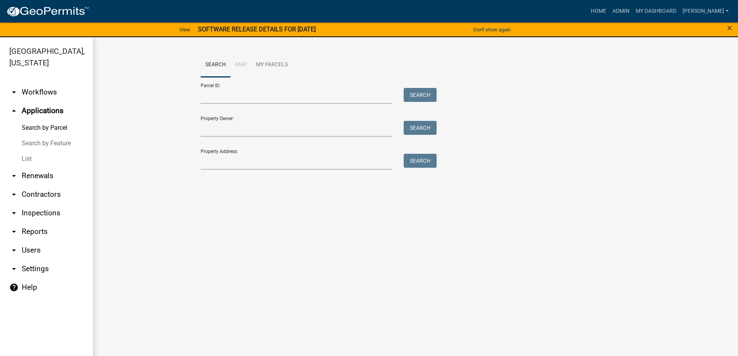
click at [36, 158] on link "List" at bounding box center [46, 159] width 93 height 16
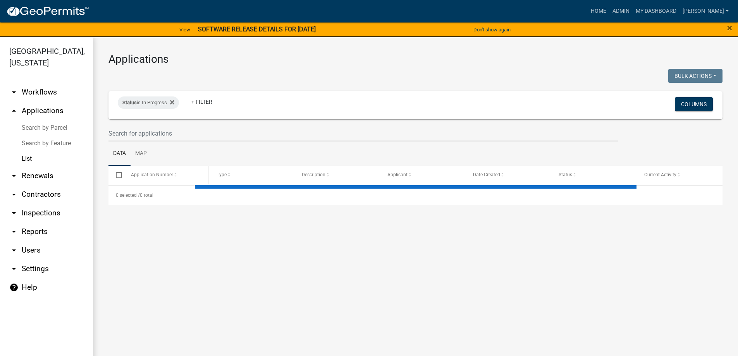
select select "3: 100"
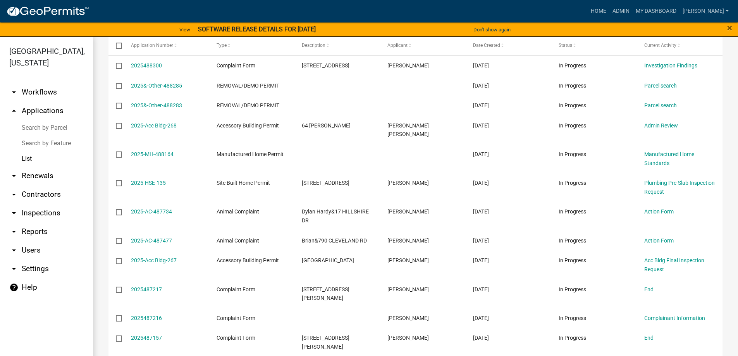
scroll to position [194, 0]
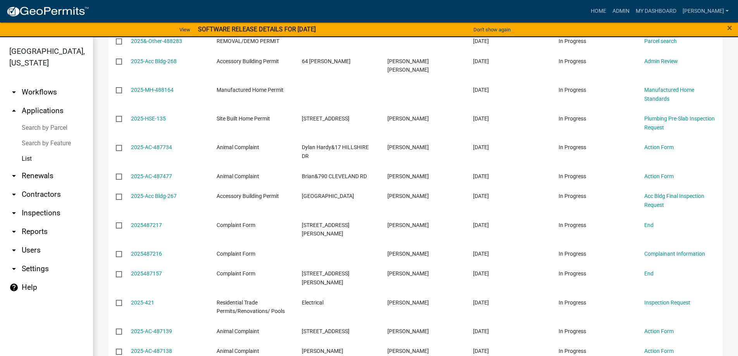
click at [38, 179] on link "arrow_drop_down Renewals" at bounding box center [46, 176] width 93 height 19
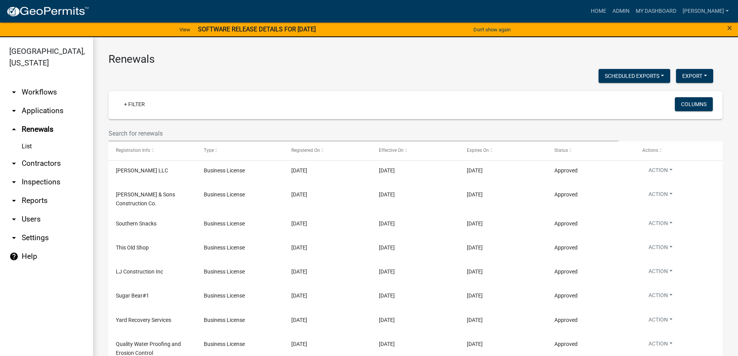
drag, startPoint x: 41, startPoint y: 109, endPoint x: 50, endPoint y: 112, distance: 10.1
click at [41, 109] on link "arrow_drop_down Applications" at bounding box center [46, 111] width 93 height 19
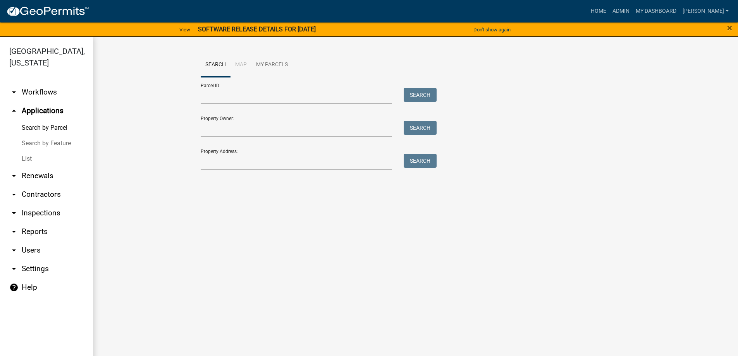
click at [47, 153] on link "List" at bounding box center [46, 159] width 93 height 16
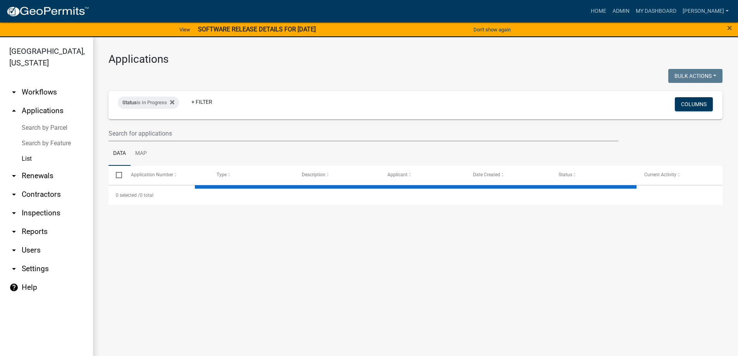
select select "3: 100"
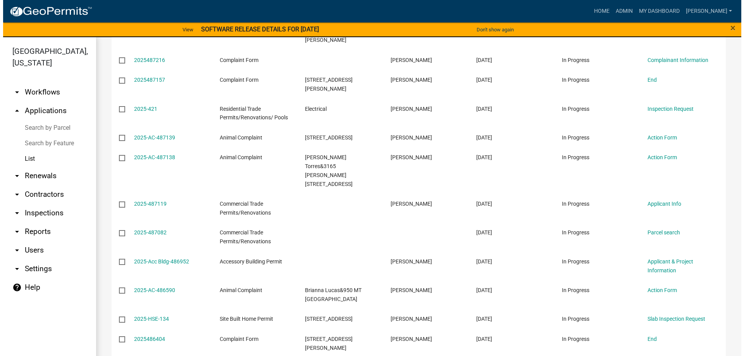
scroll to position [504, 0]
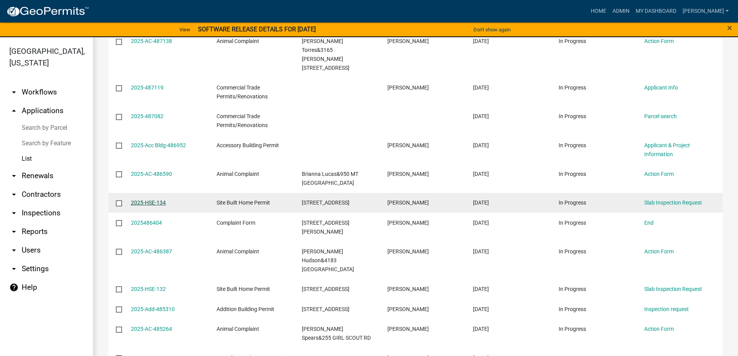
click at [150, 200] on link "2025-HSE-134" at bounding box center [148, 203] width 35 height 6
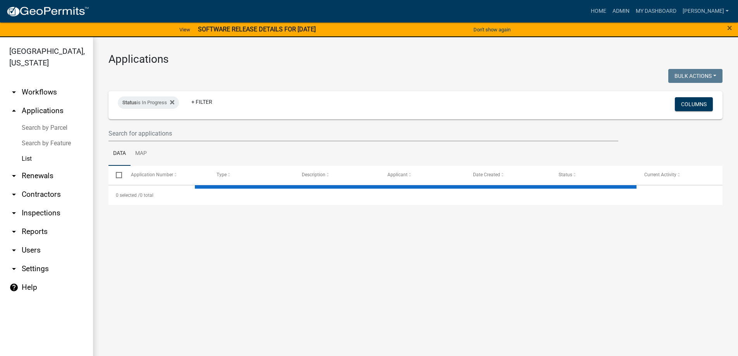
select select "3: 100"
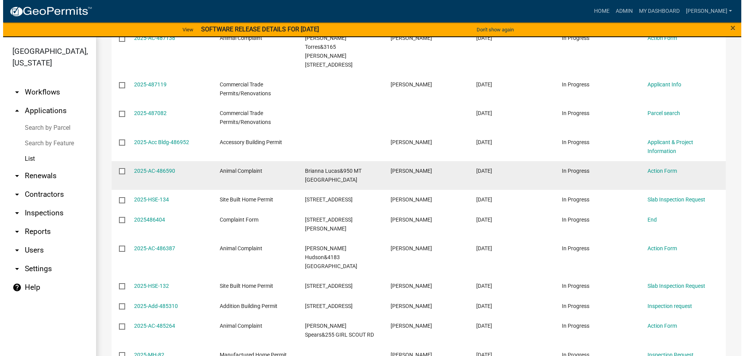
scroll to position [581, 0]
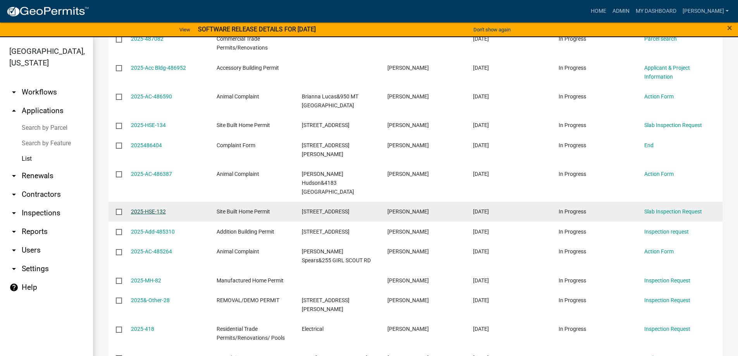
click at [150, 208] on link "2025-HSE-132" at bounding box center [148, 211] width 35 height 6
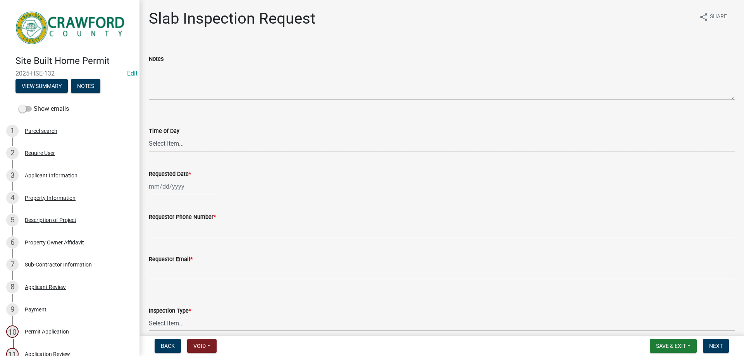
click at [227, 143] on select "Select Item... AM PM" at bounding box center [442, 144] width 586 height 16
click at [149, 136] on select "Select Item... AM PM" at bounding box center [442, 144] width 586 height 16
select select "c17fd054-7220-48ca-8ff3-64345a3d9763"
click at [171, 181] on div at bounding box center [184, 187] width 71 height 16
select select "10"
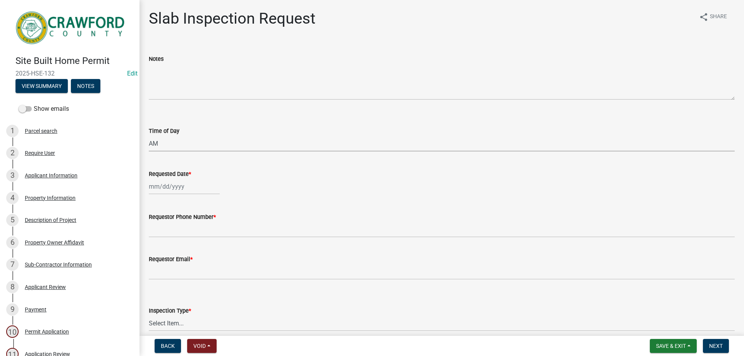
select select "2025"
type input "[DATE]"
click at [189, 194] on div "[DATE]" at bounding box center [184, 187] width 71 height 16
select select "10"
select select "2025"
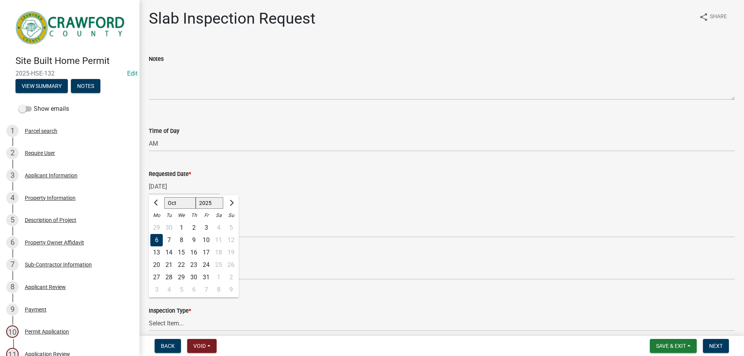
click at [169, 241] on div "7" at bounding box center [169, 240] width 12 height 12
type input "[DATE]"
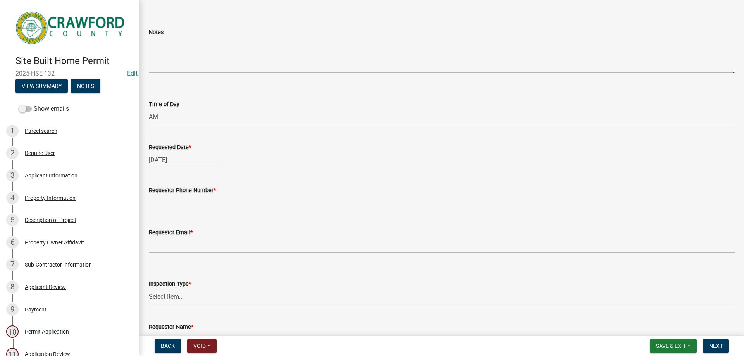
scroll to position [78, 0]
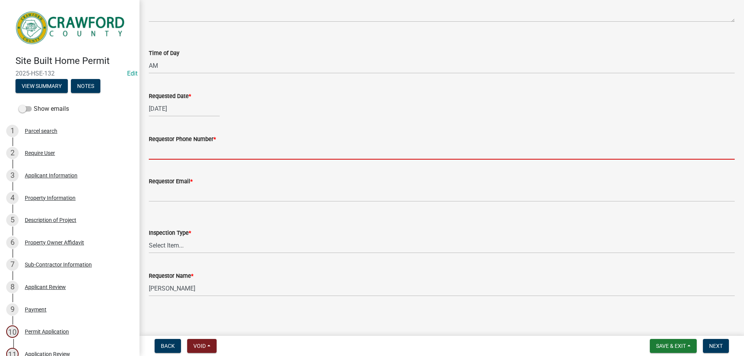
click at [191, 152] on input "Requestor Phone Number *" at bounding box center [442, 152] width 586 height 16
type input "4788363199"
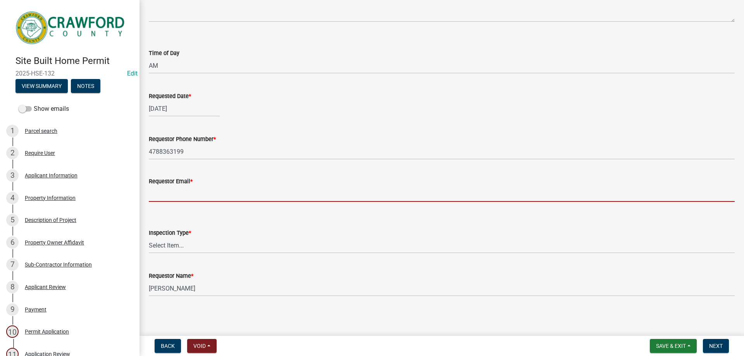
click at [191, 197] on input "Requestor Email *" at bounding box center [442, 194] width 586 height 16
type input "[PERSON_NAME][EMAIL_ADDRESS][DOMAIN_NAME]"
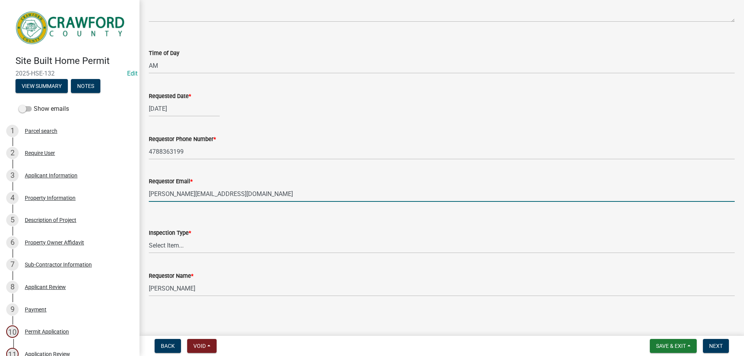
drag, startPoint x: 279, startPoint y: 191, endPoint x: 134, endPoint y: 190, distance: 144.5
click at [134, 190] on div "Site Built Home Permit 2025-HSE-132 Edit View Summary Notes Show emails 1 Parce…" at bounding box center [372, 178] width 744 height 356
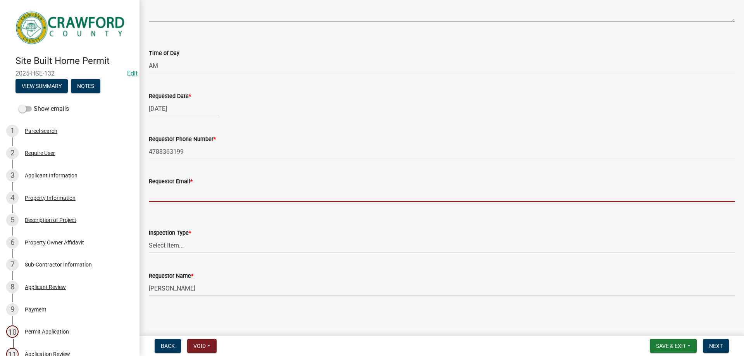
click at [171, 191] on input "Requestor Email *" at bounding box center [442, 194] width 586 height 16
type input "[EMAIL_ADDRESS][DOMAIN_NAME]"
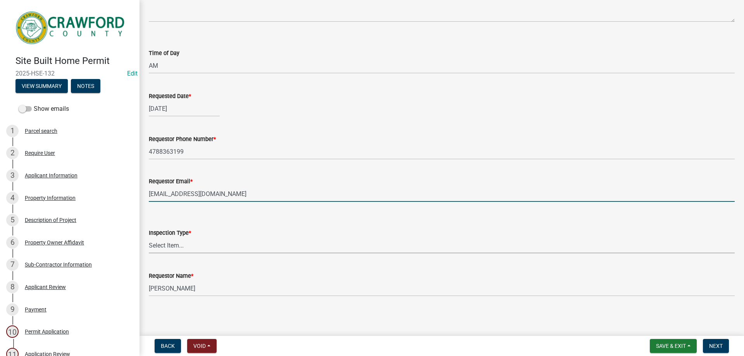
click at [201, 240] on select "Select Item... Slab Inspection" at bounding box center [442, 246] width 586 height 16
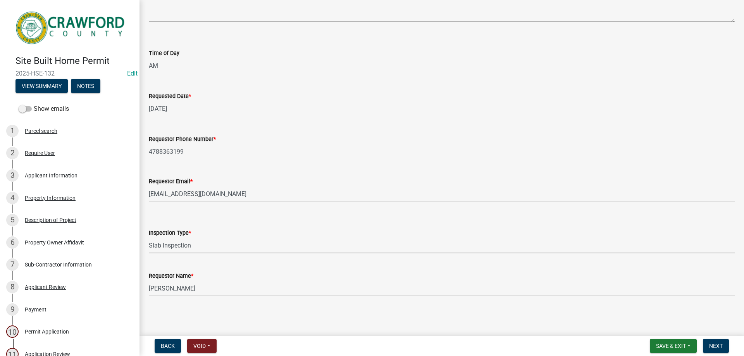
click at [149, 238] on select "Select Item... Slab Inspection" at bounding box center [442, 246] width 586 height 16
select select "02018635-faff-42bf-89c4-8baf0c46d922"
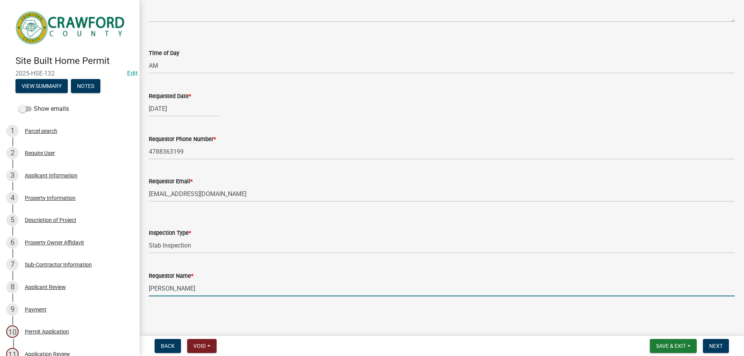
click at [182, 290] on input "[PERSON_NAME]" at bounding box center [442, 289] width 586 height 16
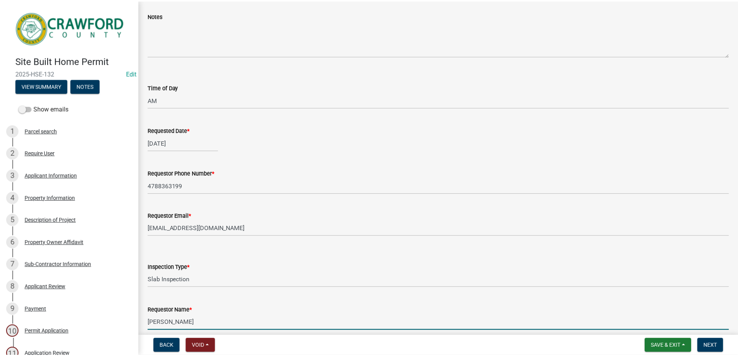
scroll to position [0, 0]
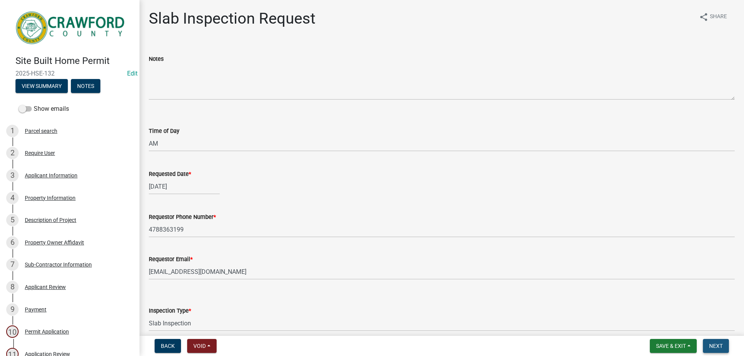
click at [713, 350] on button "Next" at bounding box center [716, 346] width 26 height 14
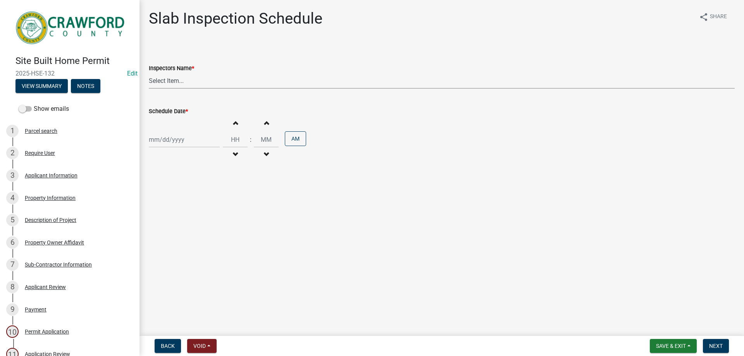
click at [179, 74] on select "Select Item... [PERSON_NAME].[PERSON_NAME] ([PERSON_NAME] )" at bounding box center [442, 81] width 586 height 16
select select "a844a88f-ba44-4800-9e08-05e10520dbf6"
click at [149, 73] on select "Select Item... [PERSON_NAME].[PERSON_NAME] ([PERSON_NAME] )" at bounding box center [442, 81] width 586 height 16
click at [180, 141] on div at bounding box center [184, 140] width 71 height 16
select select "10"
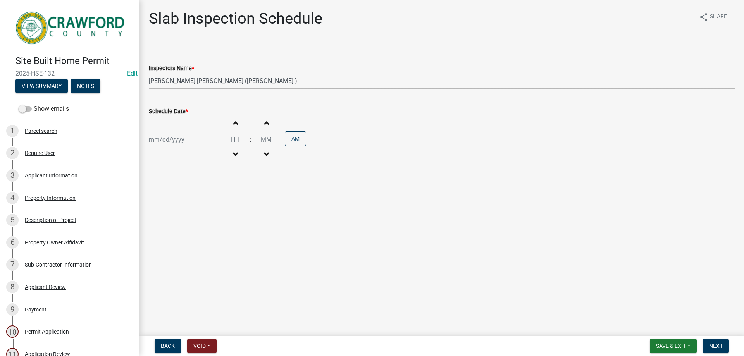
select select "2025"
click at [163, 190] on div "7" at bounding box center [169, 193] width 12 height 12
type input "[DATE]"
click at [233, 132] on input "Hours" at bounding box center [235, 140] width 25 height 16
click at [233, 121] on span "button" at bounding box center [235, 123] width 4 height 6
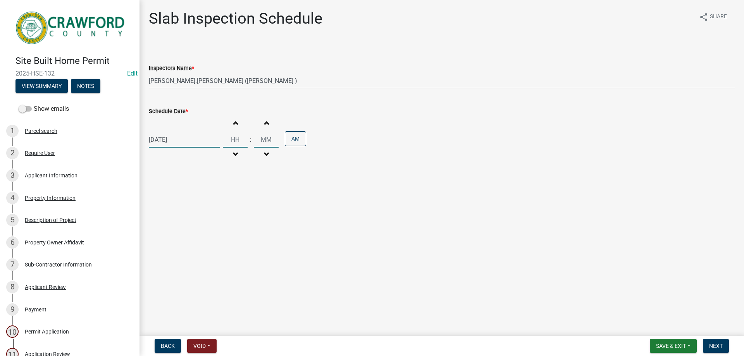
type input "01"
type input "00"
click at [725, 340] on button "Next" at bounding box center [716, 346] width 26 height 14
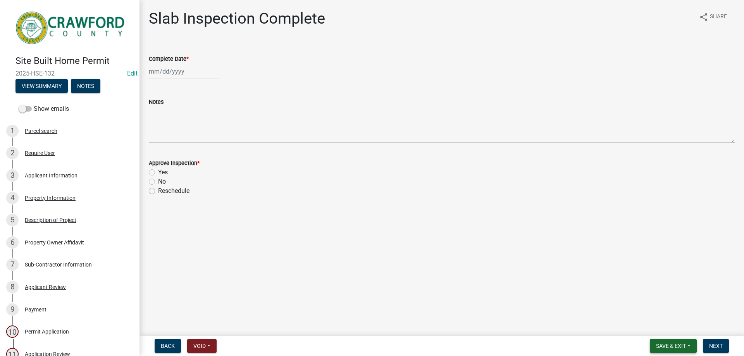
click at [675, 347] on span "Save & Exit" at bounding box center [671, 346] width 30 height 6
click at [655, 319] on button "Save & Exit" at bounding box center [666, 326] width 62 height 19
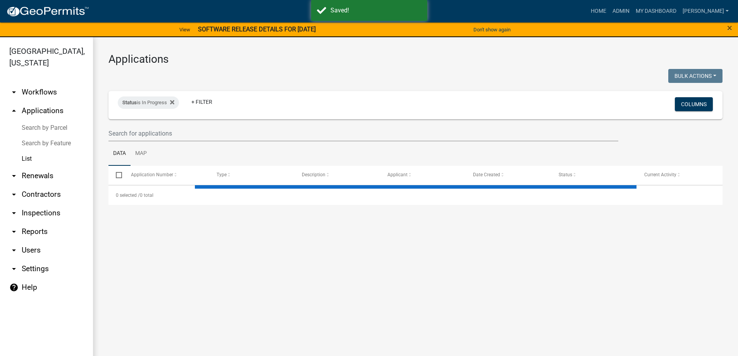
select select "3: 100"
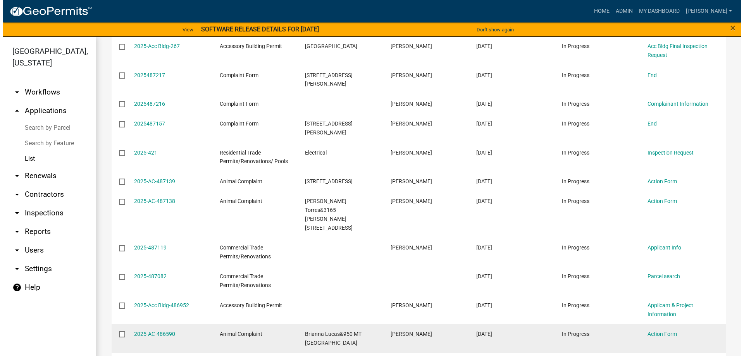
scroll to position [388, 0]
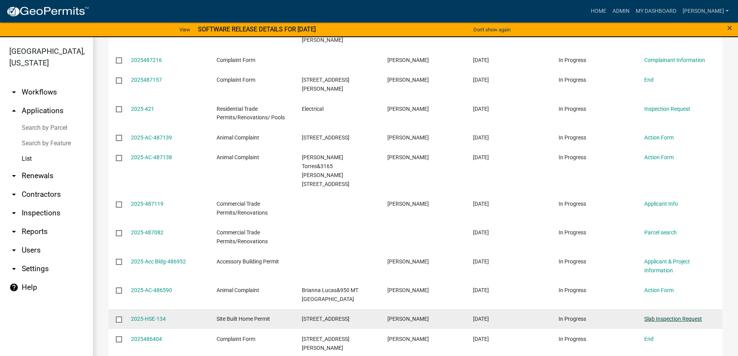
click at [678, 316] on link "Slab Inspection Request" at bounding box center [673, 319] width 58 height 6
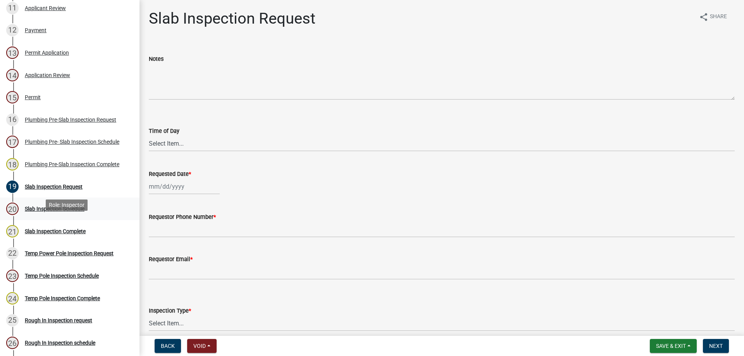
scroll to position [349, 0]
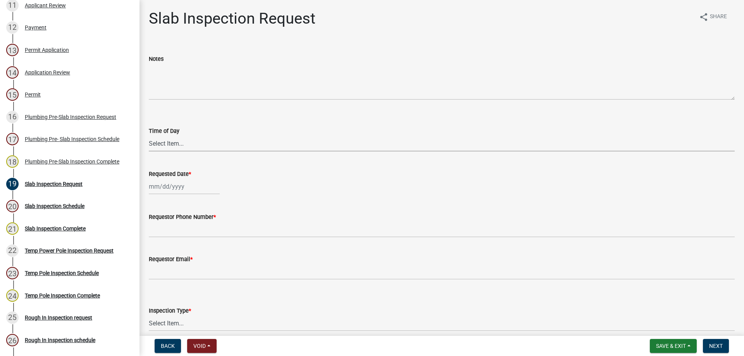
click at [183, 144] on select "Select Item... AM PM" at bounding box center [442, 144] width 586 height 16
click at [149, 136] on select "Select Item... AM PM" at bounding box center [442, 144] width 586 height 16
select select "c17fd054-7220-48ca-8ff3-64345a3d9763"
click at [179, 192] on div at bounding box center [184, 187] width 71 height 16
select select "10"
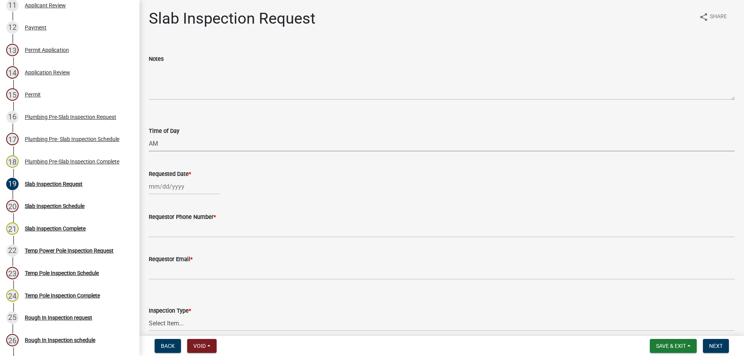
select select "2025"
click at [164, 241] on div "7" at bounding box center [169, 240] width 12 height 12
type input "[DATE]"
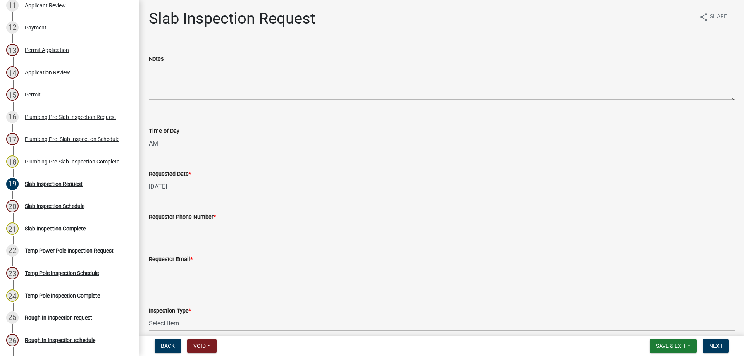
click at [164, 237] on input "Requestor Phone Number *" at bounding box center [442, 230] width 586 height 16
type input "4788363199"
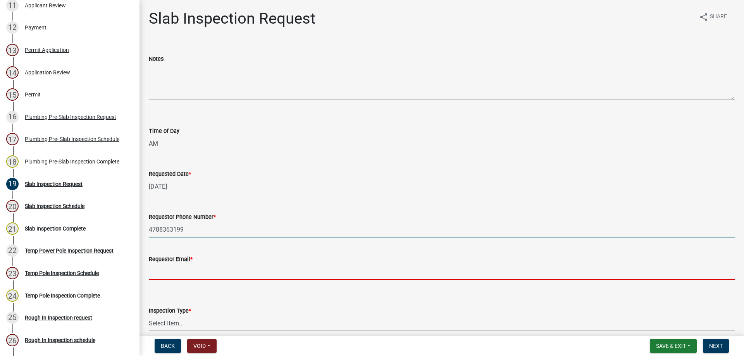
click at [180, 276] on input "Requestor Email *" at bounding box center [442, 272] width 586 height 16
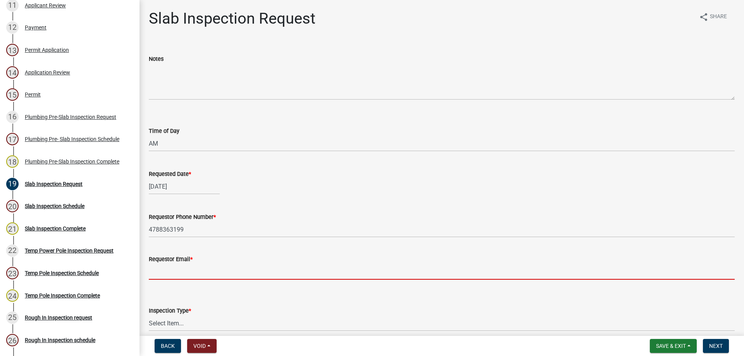
type input "[EMAIL_ADDRESS][DOMAIN_NAME]"
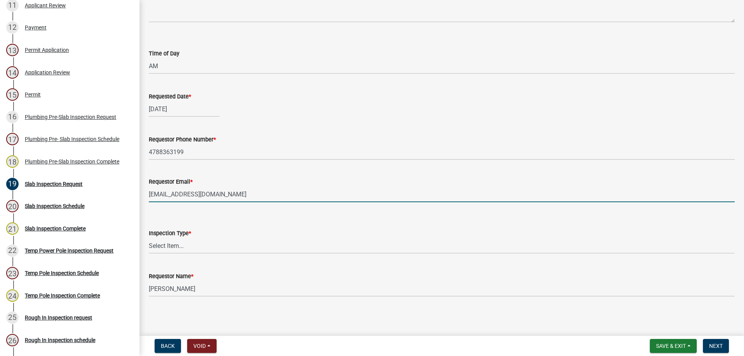
scroll to position [78, 0]
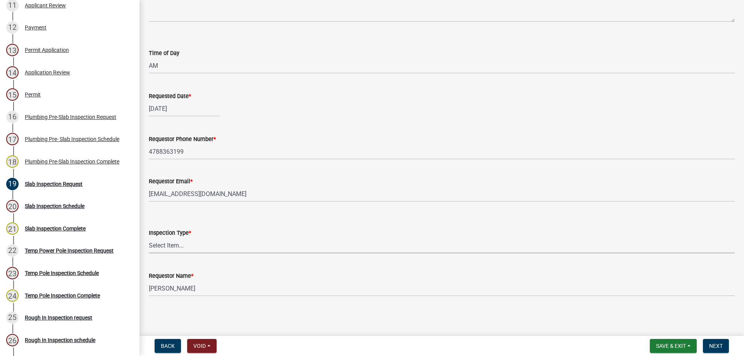
click at [167, 250] on select "Select Item... Slab Inspection" at bounding box center [442, 246] width 586 height 16
click at [149, 238] on select "Select Item... Slab Inspection" at bounding box center [442, 246] width 586 height 16
select select "02018635-faff-42bf-89c4-8baf0c46d922"
click at [736, 348] on div "Back Void Withdraw Lock Expire Void Save & Exit Save Save & Exit Next" at bounding box center [442, 346] width 592 height 14
click at [721, 350] on button "Next" at bounding box center [716, 346] width 26 height 14
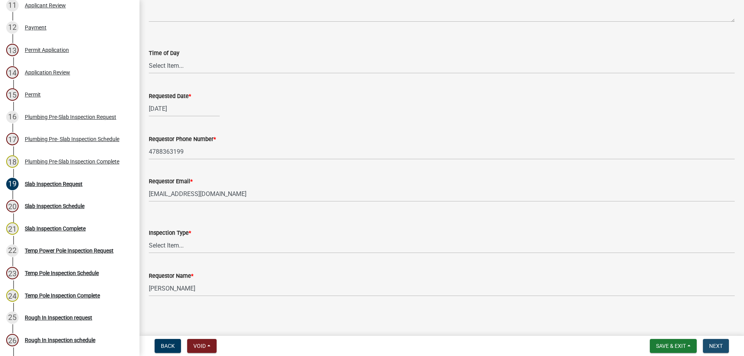
scroll to position [0, 0]
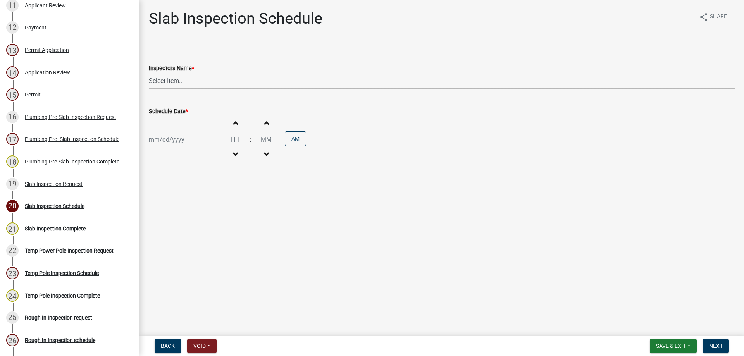
click at [173, 81] on select "Select Item... [PERSON_NAME].[PERSON_NAME] ([PERSON_NAME] )" at bounding box center [442, 81] width 586 height 16
select select "a844a88f-ba44-4800-9e08-05e10520dbf6"
click at [149, 73] on select "Select Item... [PERSON_NAME].[PERSON_NAME] ([PERSON_NAME] )" at bounding box center [442, 81] width 586 height 16
click at [181, 138] on div at bounding box center [184, 140] width 71 height 16
select select "10"
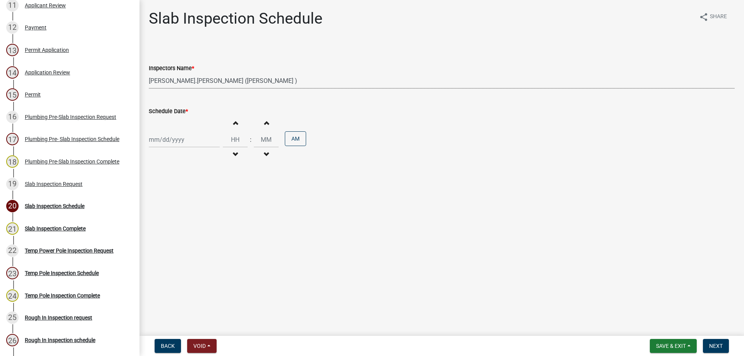
select select "2025"
click at [170, 194] on div "7" at bounding box center [169, 193] width 12 height 12
type input "[DATE]"
click at [233, 117] on button "Increment hours" at bounding box center [235, 123] width 16 height 14
type input "01"
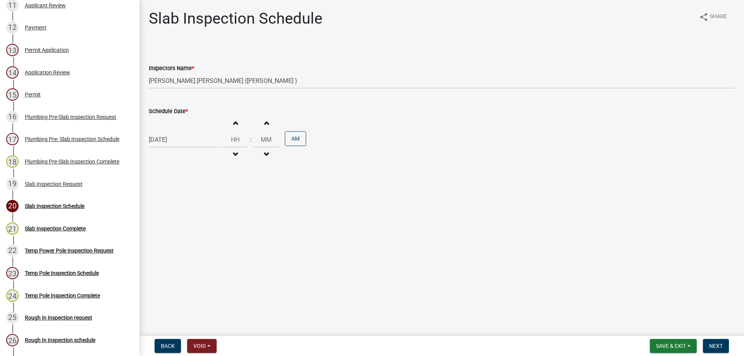
type input "00"
click at [722, 347] on span "Next" at bounding box center [716, 346] width 14 height 6
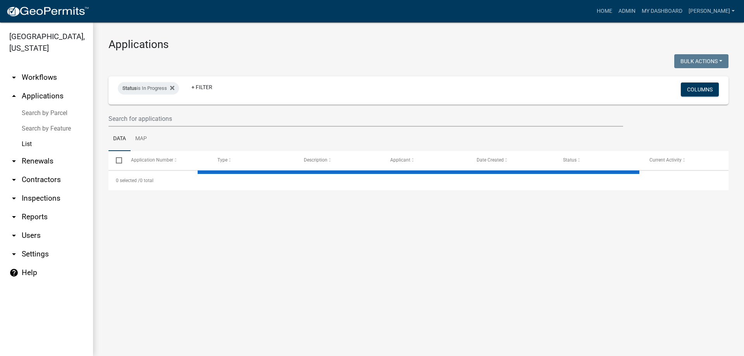
select select "3: 100"
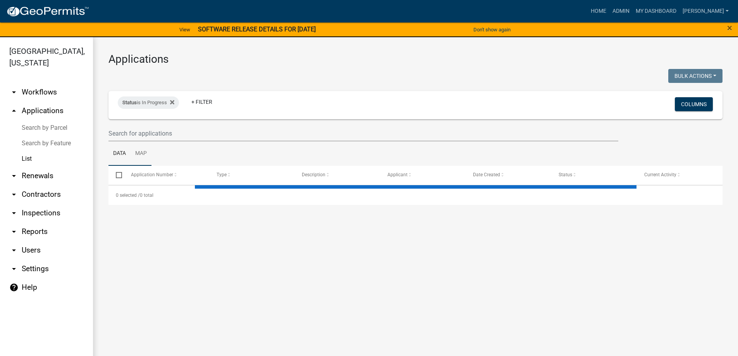
select select "3: 100"
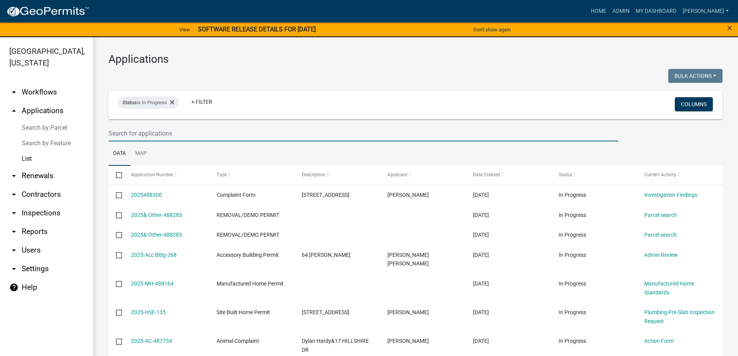
drag, startPoint x: 150, startPoint y: 131, endPoint x: 154, endPoint y: 123, distance: 8.7
click at [150, 131] on input "text" at bounding box center [364, 134] width 510 height 16
type input "1423"
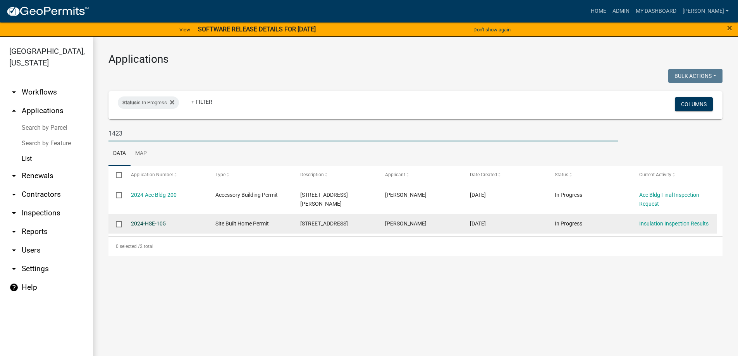
click at [141, 221] on link "2024-HSE-105" at bounding box center [148, 223] width 35 height 6
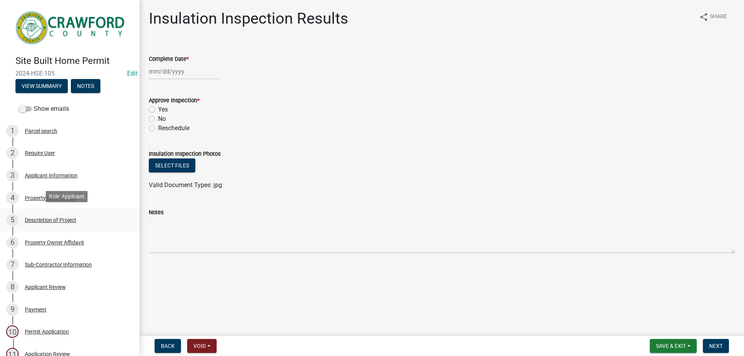
click at [62, 222] on div "5 Description of Project" at bounding box center [66, 220] width 121 height 12
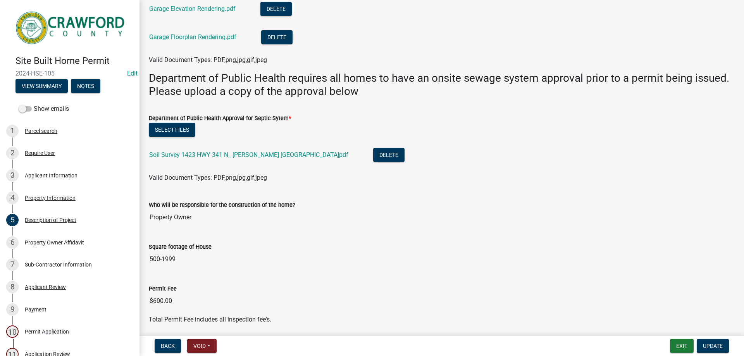
scroll to position [338, 0]
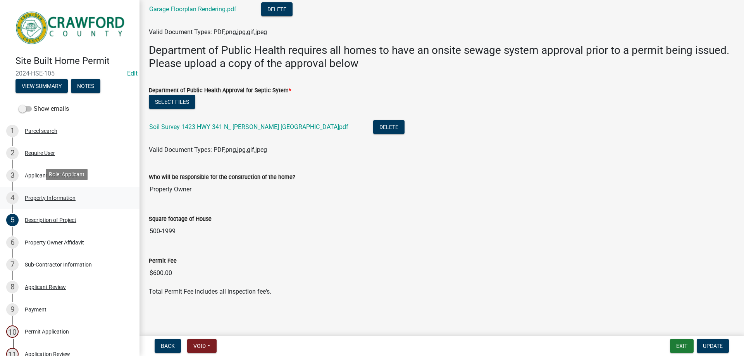
click at [63, 192] on div "4 Property Information" at bounding box center [66, 198] width 121 height 12
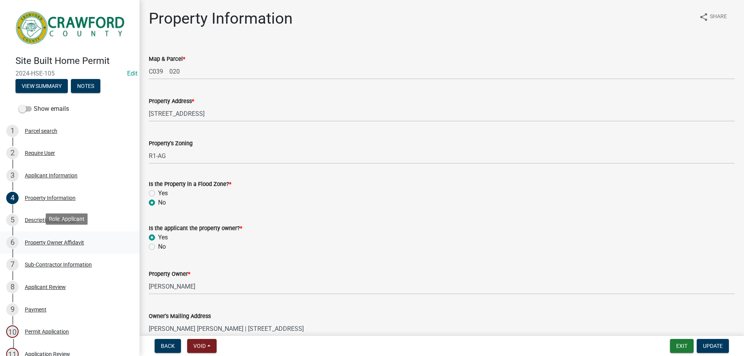
click at [67, 240] on div "Property Owner Affidavit" at bounding box center [54, 242] width 59 height 5
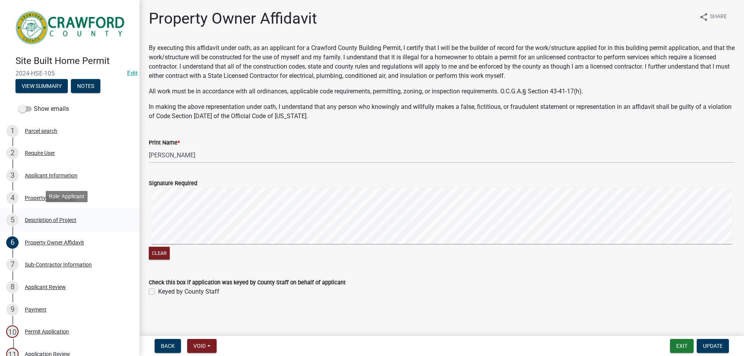
click at [53, 217] on div "Description of Project" at bounding box center [51, 219] width 52 height 5
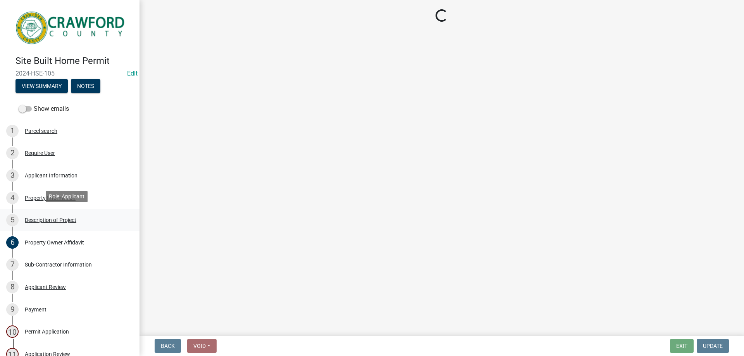
click at [84, 217] on div "5 Description of Project" at bounding box center [66, 220] width 121 height 12
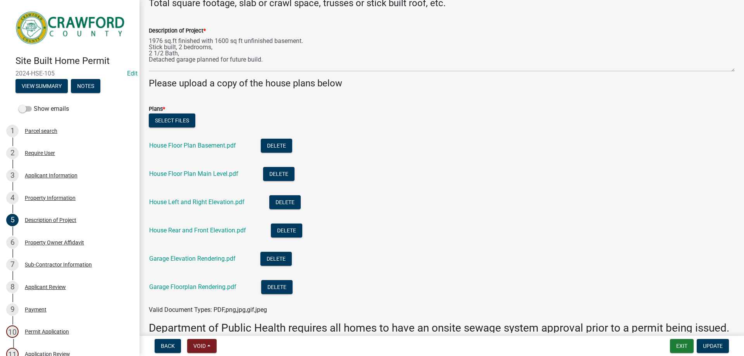
scroll to position [78, 0]
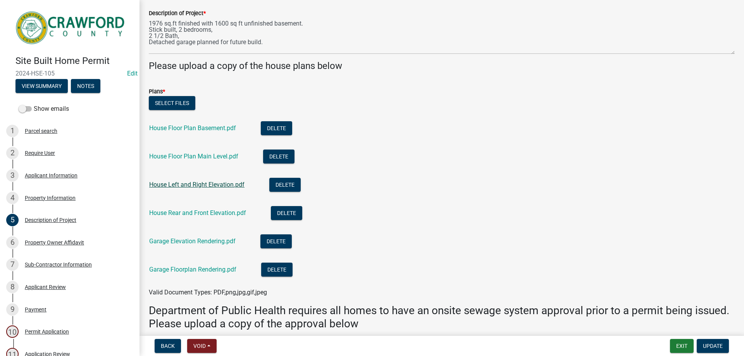
click at [206, 186] on link "House Left and Right Elevation.pdf" at bounding box center [196, 184] width 95 height 7
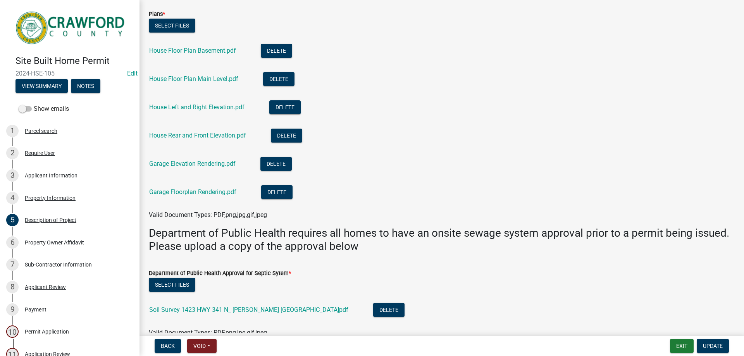
scroll to position [0, 0]
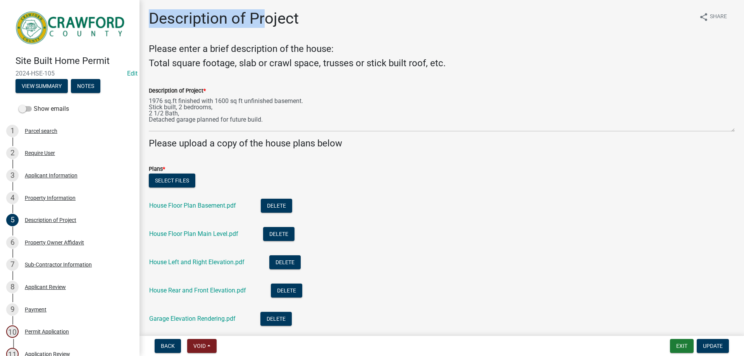
drag, startPoint x: 149, startPoint y: 18, endPoint x: 262, endPoint y: 33, distance: 113.4
click at [262, 33] on div "Description of Project" at bounding box center [224, 21] width 150 height 25
click at [267, 33] on div "Description of Project" at bounding box center [224, 21] width 150 height 25
click at [324, 16] on div "Description of Project share Share" at bounding box center [442, 21] width 586 height 25
drag, startPoint x: 299, startPoint y: 22, endPoint x: 220, endPoint y: 19, distance: 79.1
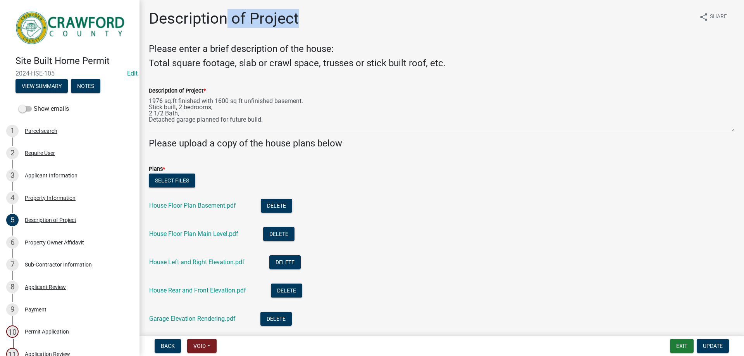
click at [222, 19] on div "Description of Project share Share" at bounding box center [442, 21] width 586 height 25
click at [219, 19] on h1 "Description of Project" at bounding box center [224, 18] width 150 height 19
drag, startPoint x: 148, startPoint y: 16, endPoint x: 287, endPoint y: 19, distance: 139.1
click at [282, 19] on div "Description of Project share Share Please enter a brief description of the hous…" at bounding box center [442, 328] width 598 height 638
click at [294, 17] on h1 "Description of Project" at bounding box center [224, 18] width 150 height 19
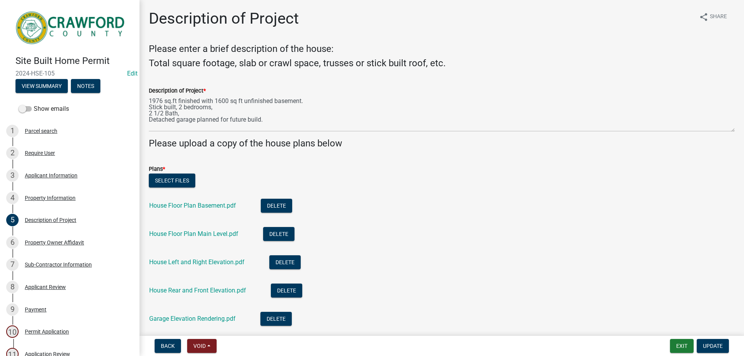
click at [323, 23] on div "Description of Project share Share" at bounding box center [442, 21] width 586 height 25
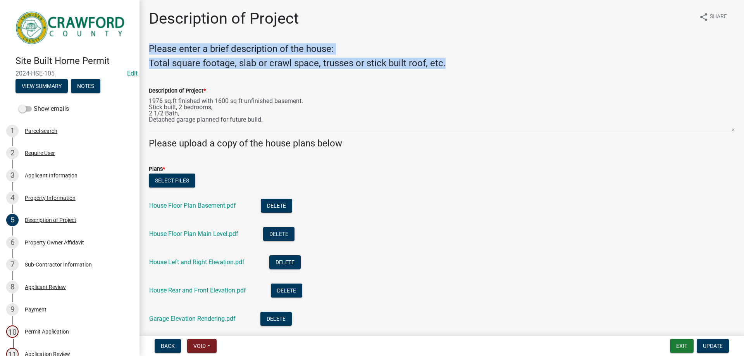
drag, startPoint x: 462, startPoint y: 58, endPoint x: 149, endPoint y: 40, distance: 313.7
click at [149, 40] on div "Description of Project share Share Please enter a brief description of the hous…" at bounding box center [442, 328] width 598 height 638
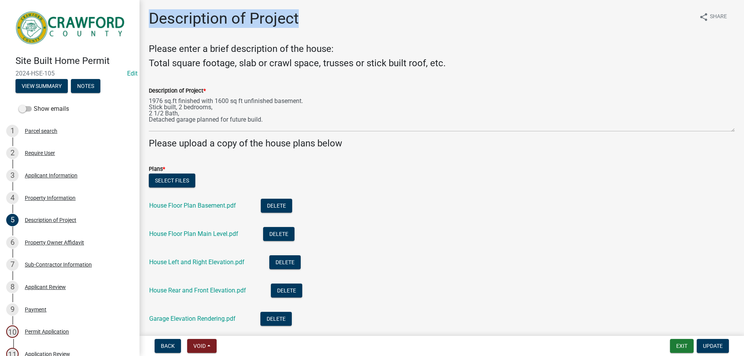
drag, startPoint x: 145, startPoint y: 11, endPoint x: 353, endPoint y: 34, distance: 208.6
click at [333, 33] on div "Description of Project share Share Please enter a brief description of the hous…" at bounding box center [442, 328] width 598 height 638
click at [447, 66] on h4 "Total square footage, slab or crawl space, trusses or stick built roof, etc." at bounding box center [442, 63] width 586 height 11
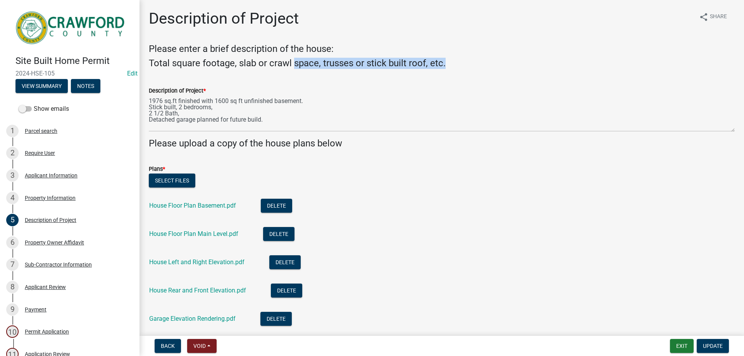
drag, startPoint x: 451, startPoint y: 64, endPoint x: 150, endPoint y: 48, distance: 301.5
click at [152, 49] on div "Please enter a brief description of the house: Total square footage, slab or cr…" at bounding box center [442, 56] width 586 height 26
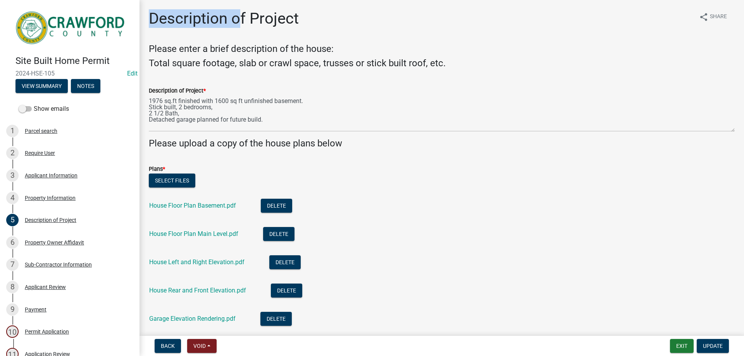
drag, startPoint x: 148, startPoint y: 14, endPoint x: 301, endPoint y: 43, distance: 156.2
click at [301, 43] on div "Description of Project share Share Please enter a brief description of the hous…" at bounding box center [442, 328] width 598 height 638
click at [442, 50] on h4 "Please enter a brief description of the house:" at bounding box center [442, 48] width 586 height 11
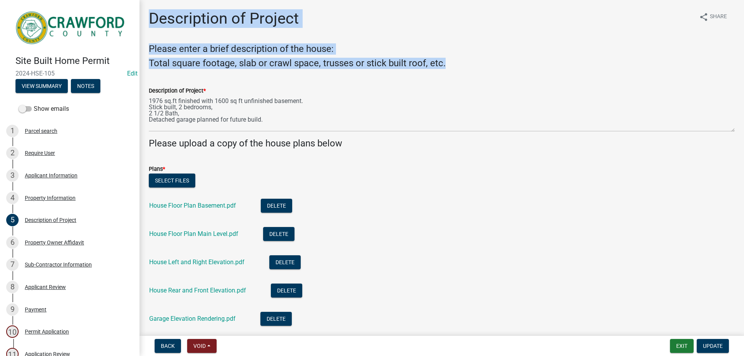
drag, startPoint x: 467, startPoint y: 71, endPoint x: 135, endPoint y: 22, distance: 335.4
click at [137, 29] on div "Site Built Home Permit 2024-HSE-105 Edit View Summary Notes Show emails 1 Parce…" at bounding box center [372, 178] width 744 height 356
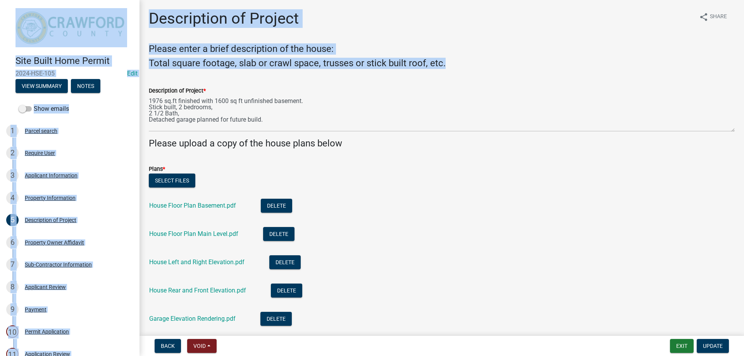
scroll to position [1, 0]
click at [155, 19] on h1 "Description of Project" at bounding box center [224, 18] width 150 height 19
click at [397, 19] on div "Description of Project share Share" at bounding box center [442, 21] width 586 height 25
